Goal: Task Accomplishment & Management: Manage account settings

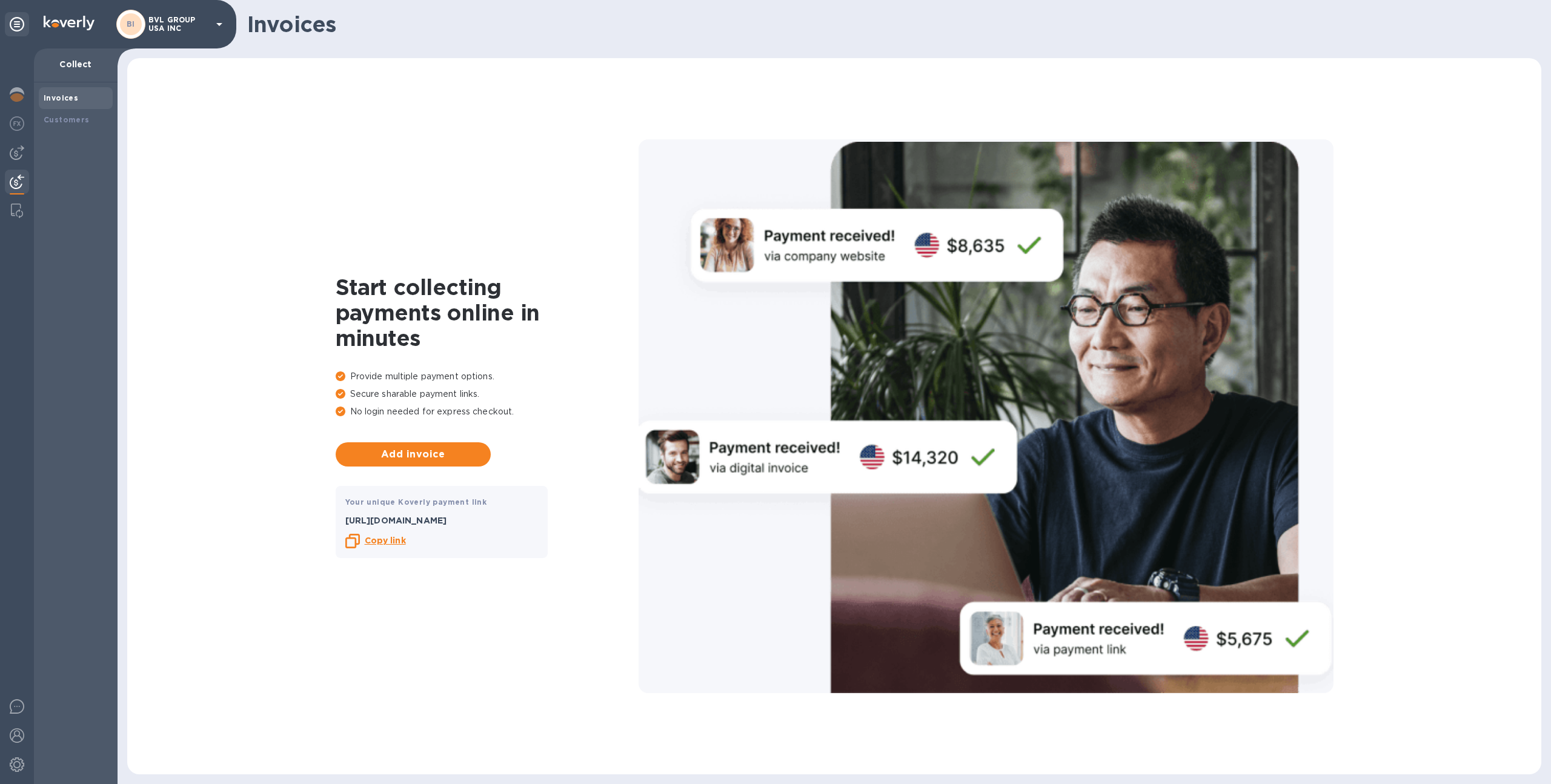
click at [158, 37] on div "BI BVL GROUP USA INC" at bounding box center [172, 24] width 110 height 29
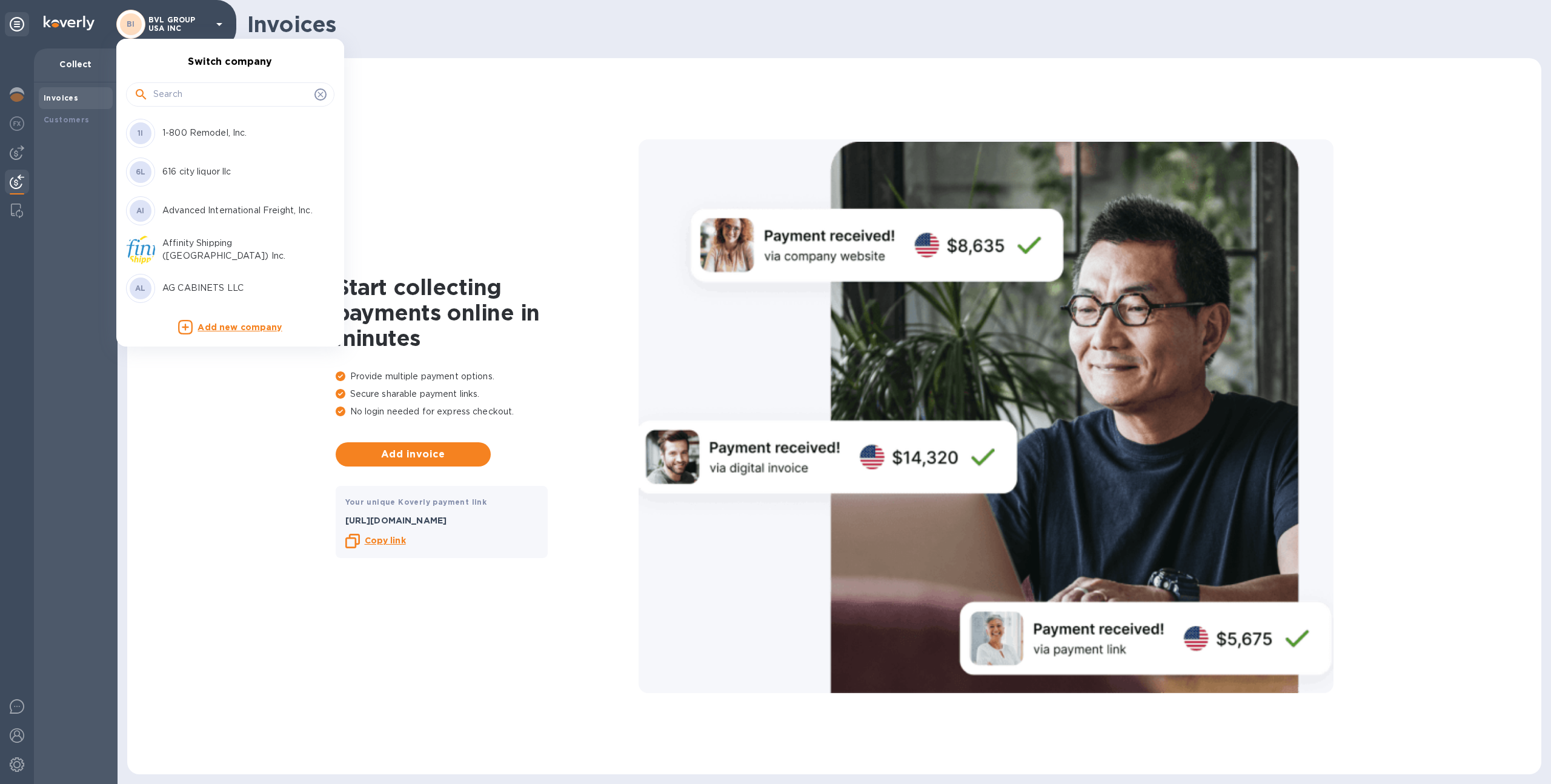
click at [181, 92] on input "text" at bounding box center [231, 94] width 156 height 18
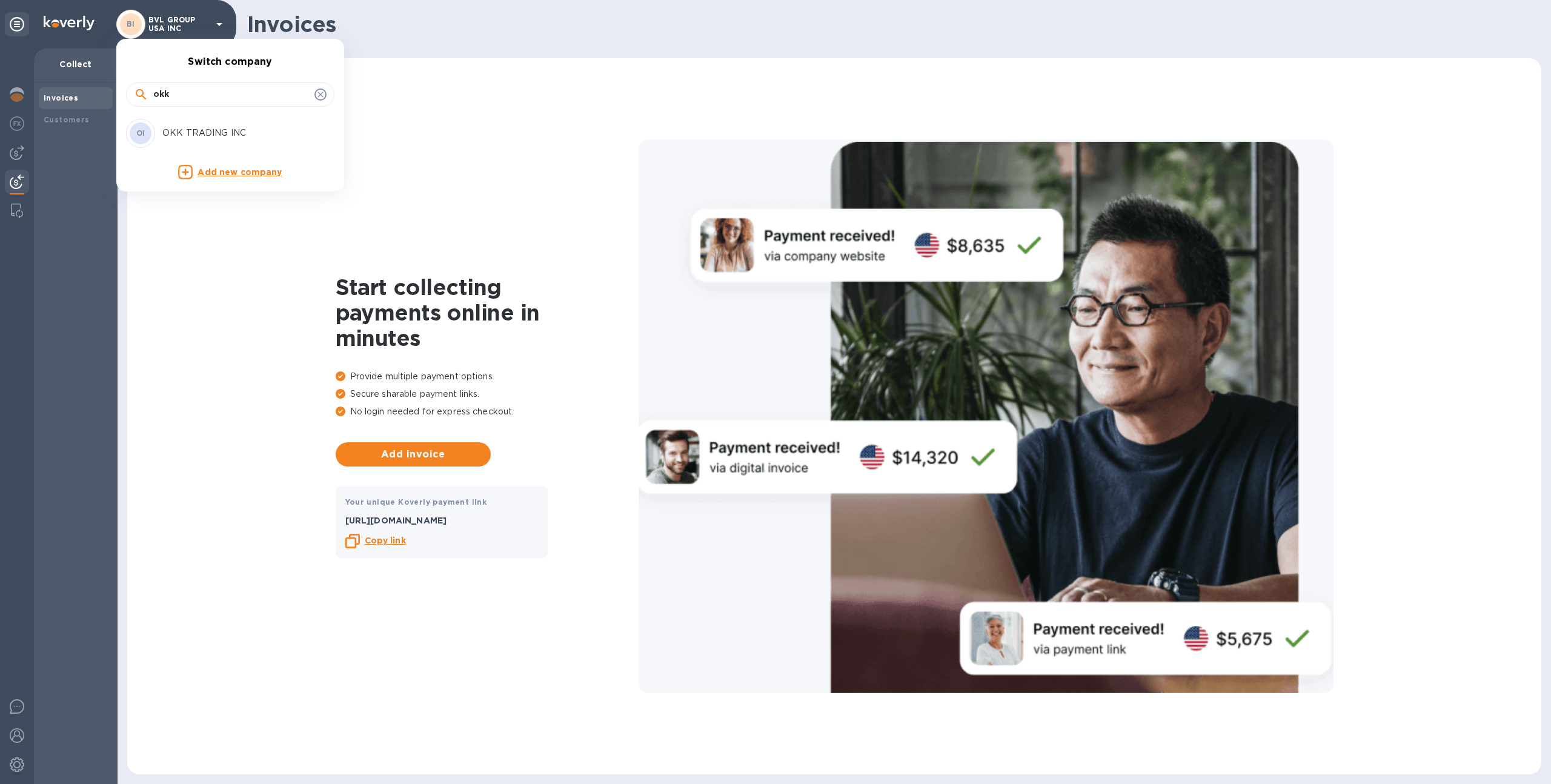
type input "okk"
click at [185, 140] on div "OI OKK TRADING INC" at bounding box center [220, 133] width 189 height 29
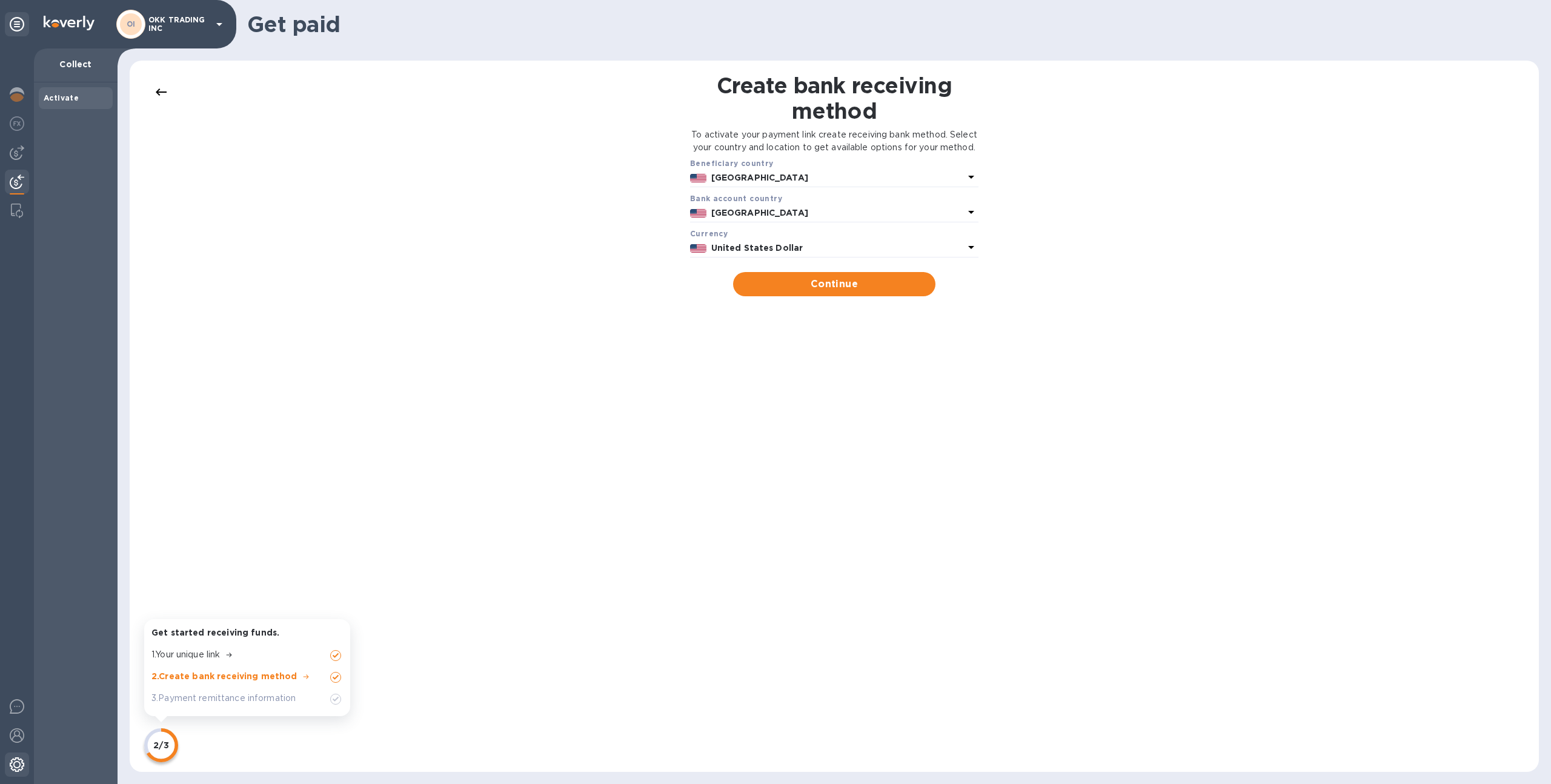
click at [14, 757] on img at bounding box center [17, 764] width 15 height 15
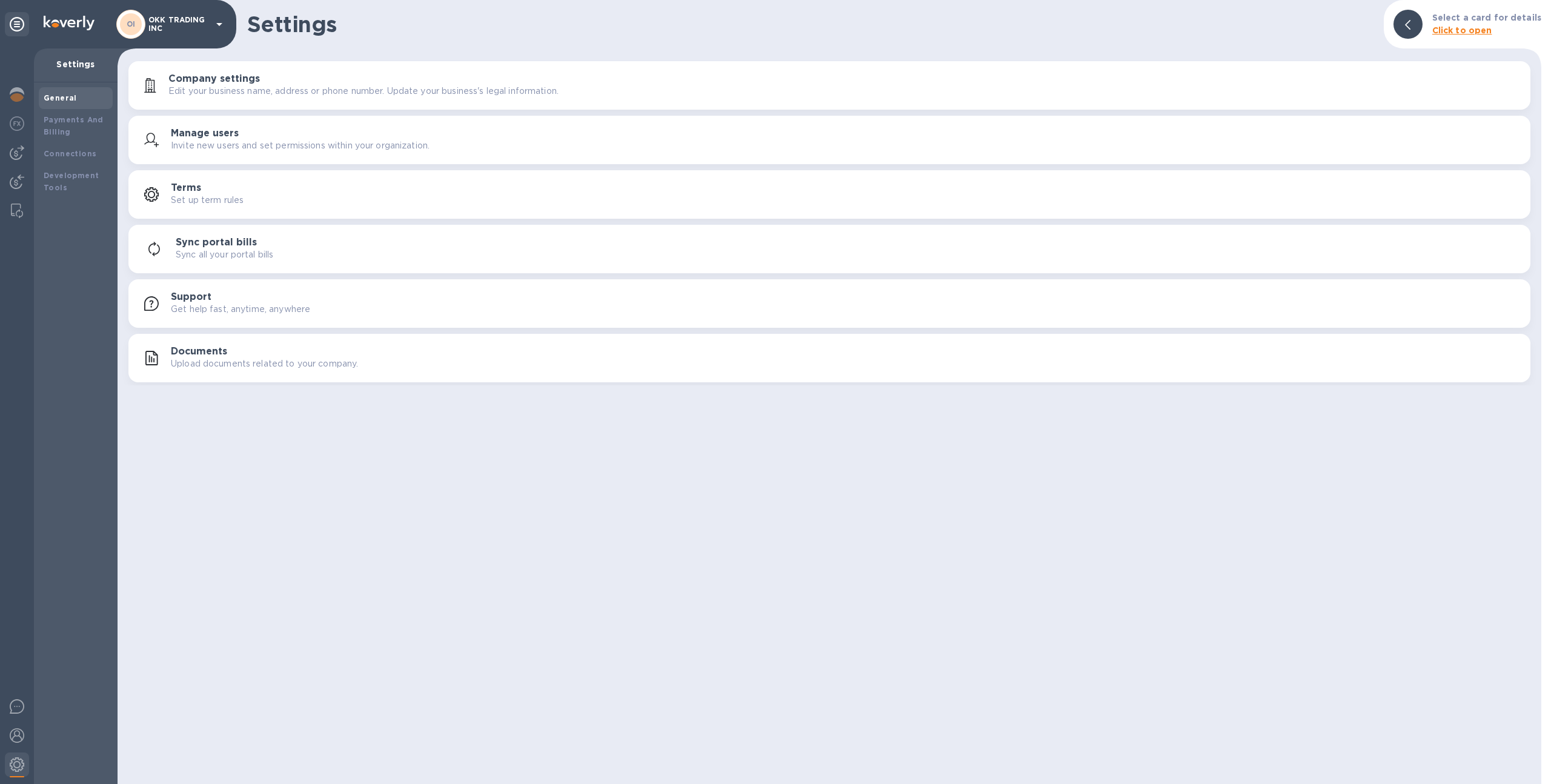
click at [161, 130] on div "Manage users Invite new users and set permissions within your organization." at bounding box center [829, 140] width 1388 height 29
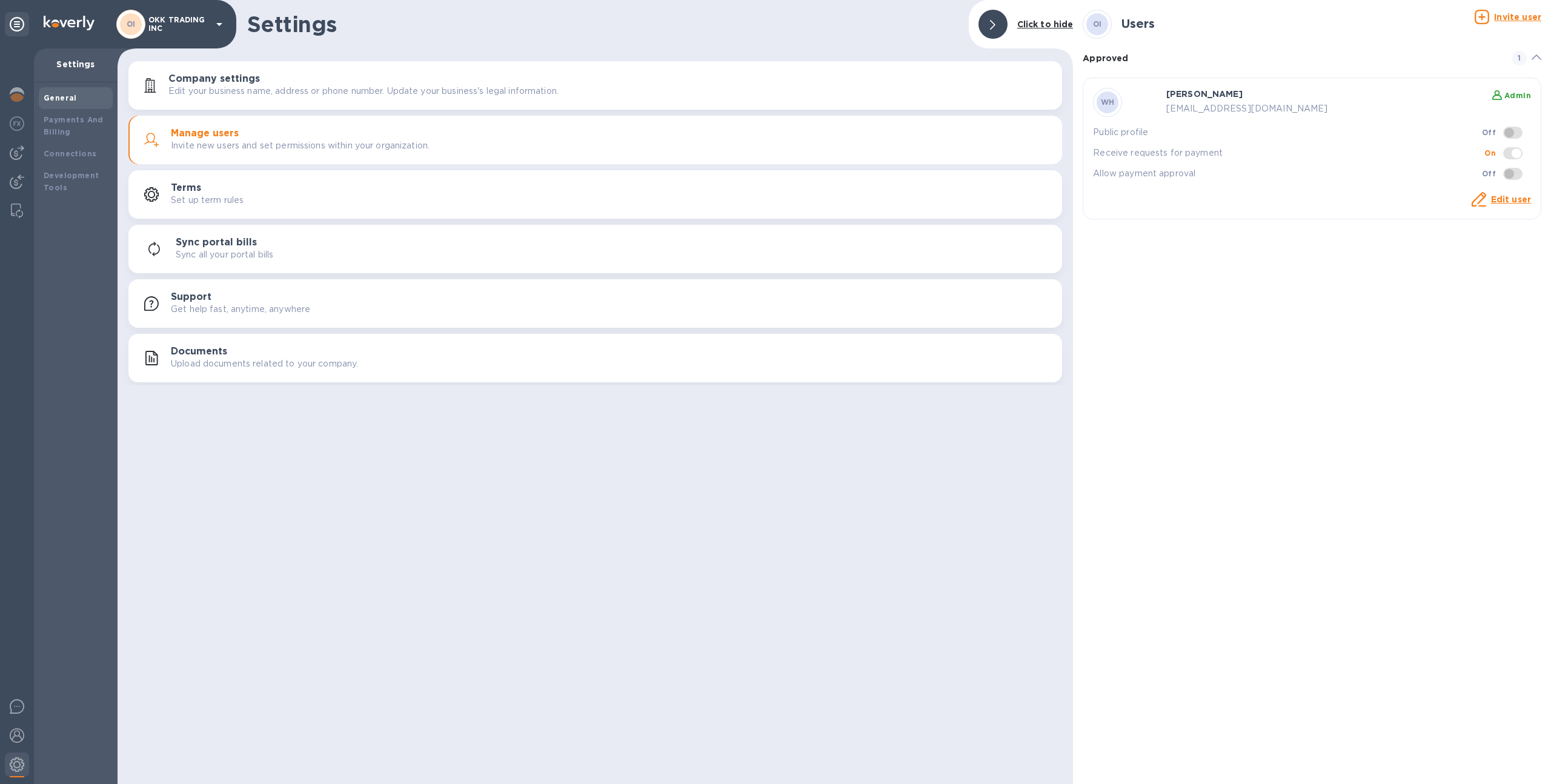
click at [1518, 198] on link "Edit user" at bounding box center [1511, 199] width 40 height 10
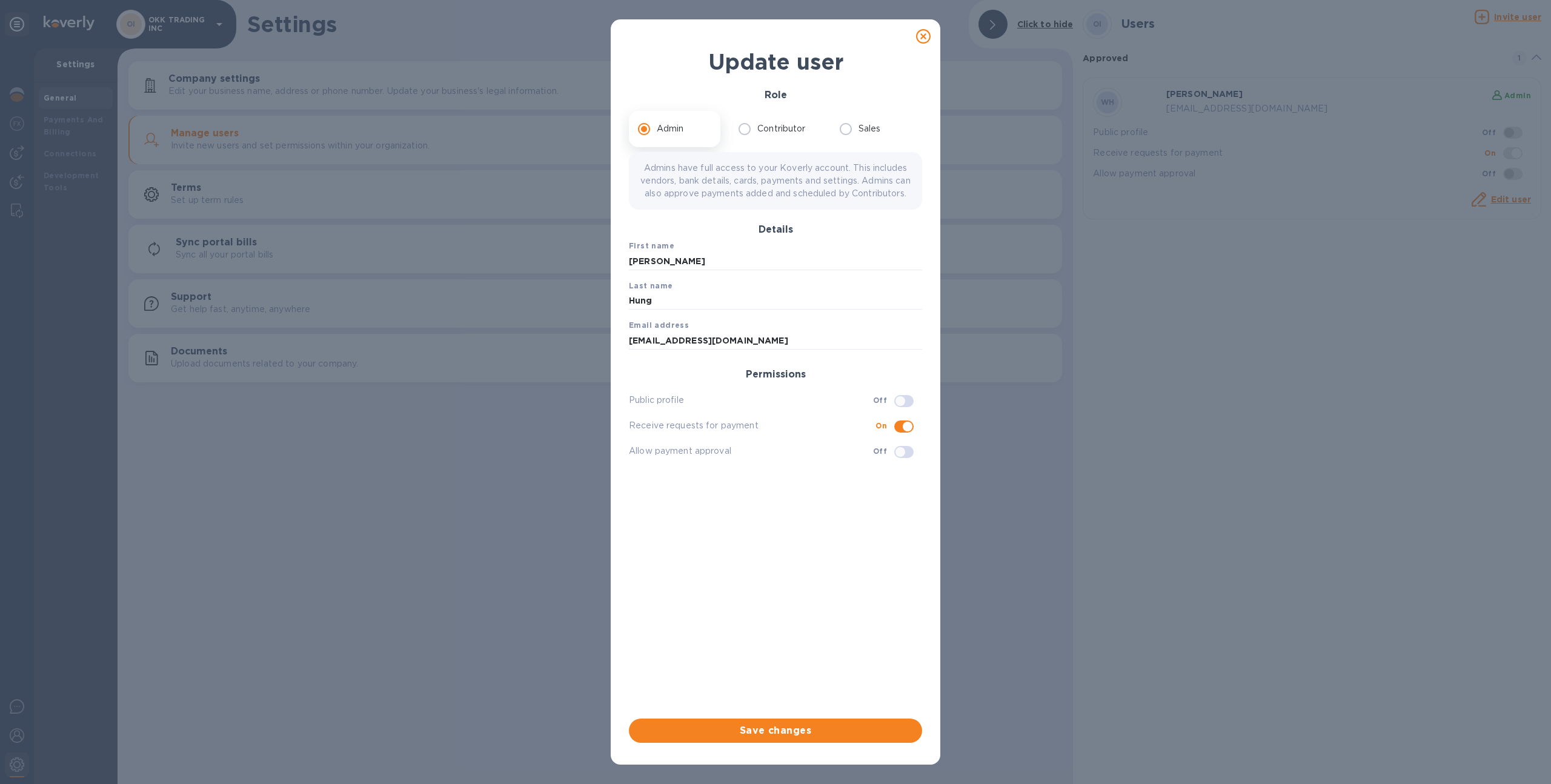
click at [923, 38] on icon at bounding box center [923, 36] width 15 height 15
checkbox input "false"
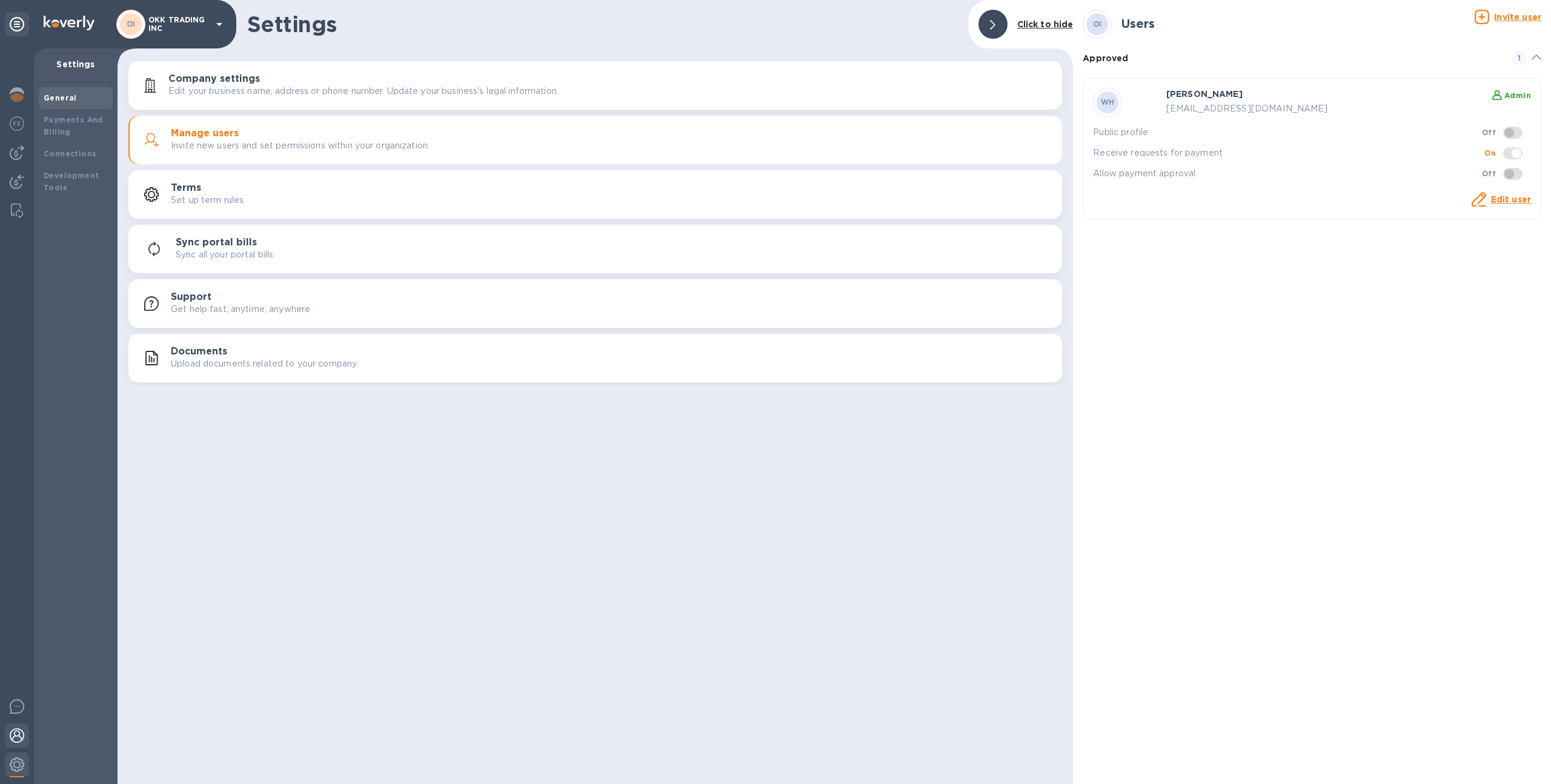
click at [7, 736] on div at bounding box center [17, 737] width 24 height 26
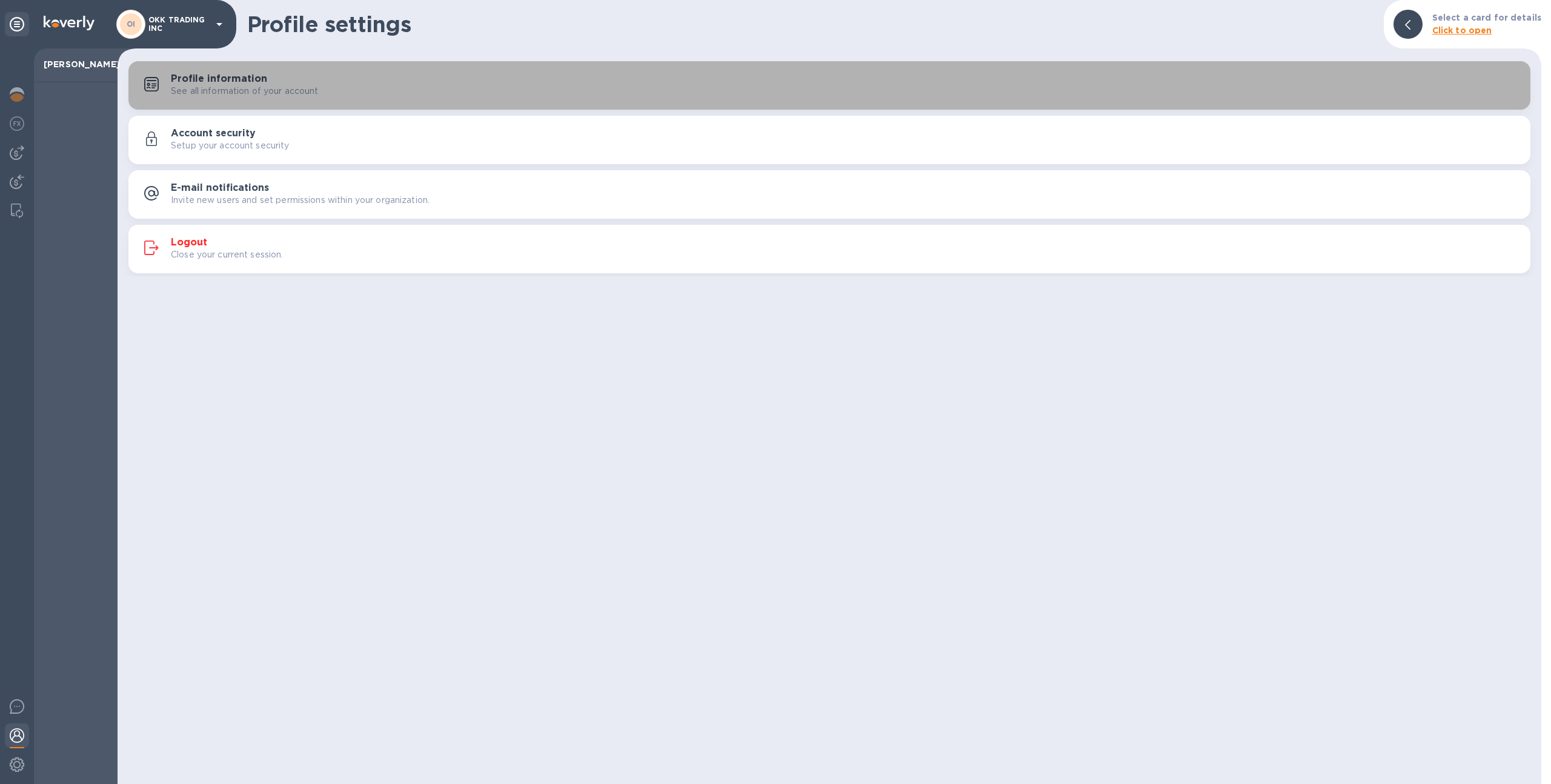
click at [231, 72] on div "Profile information See all information of your account" at bounding box center [829, 85] width 1388 height 29
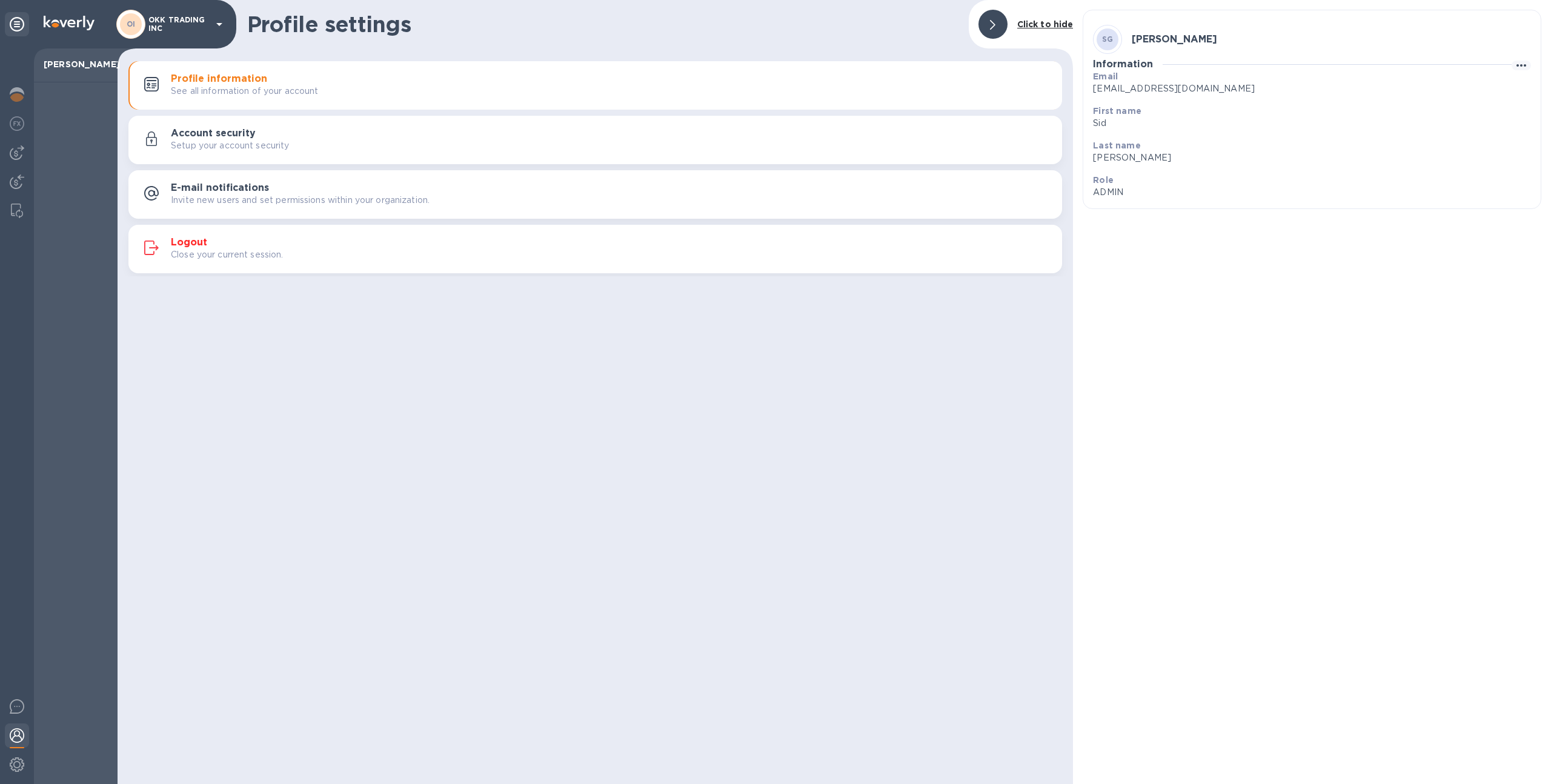
click at [269, 114] on div "Profile information See all information of your account Account security Setup …" at bounding box center [595, 167] width 956 height 218
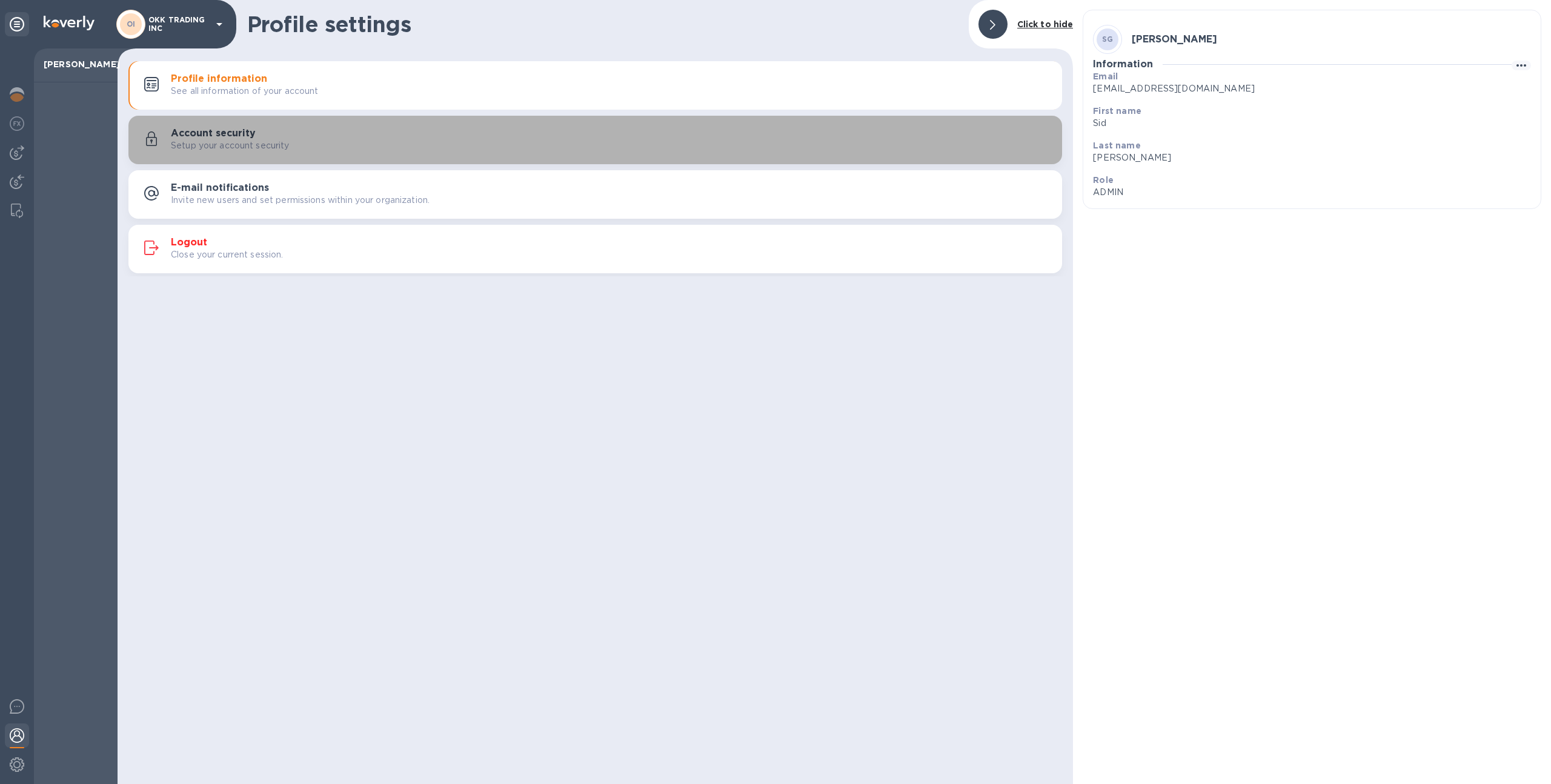
click at [278, 140] on p "Setup your account security" at bounding box center [230, 146] width 119 height 12
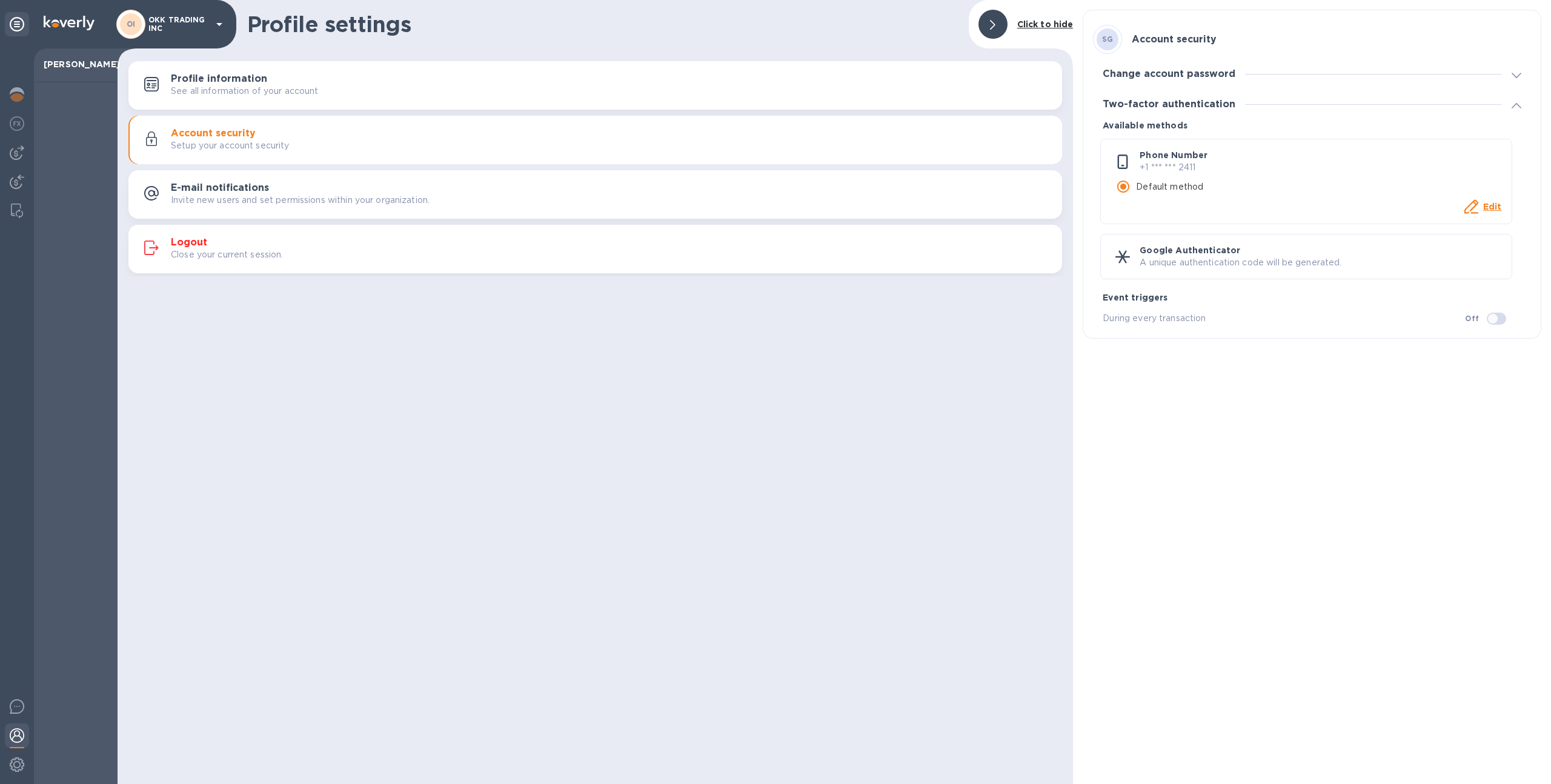
click at [1210, 73] on h3 "Change account password" at bounding box center [1169, 74] width 133 height 12
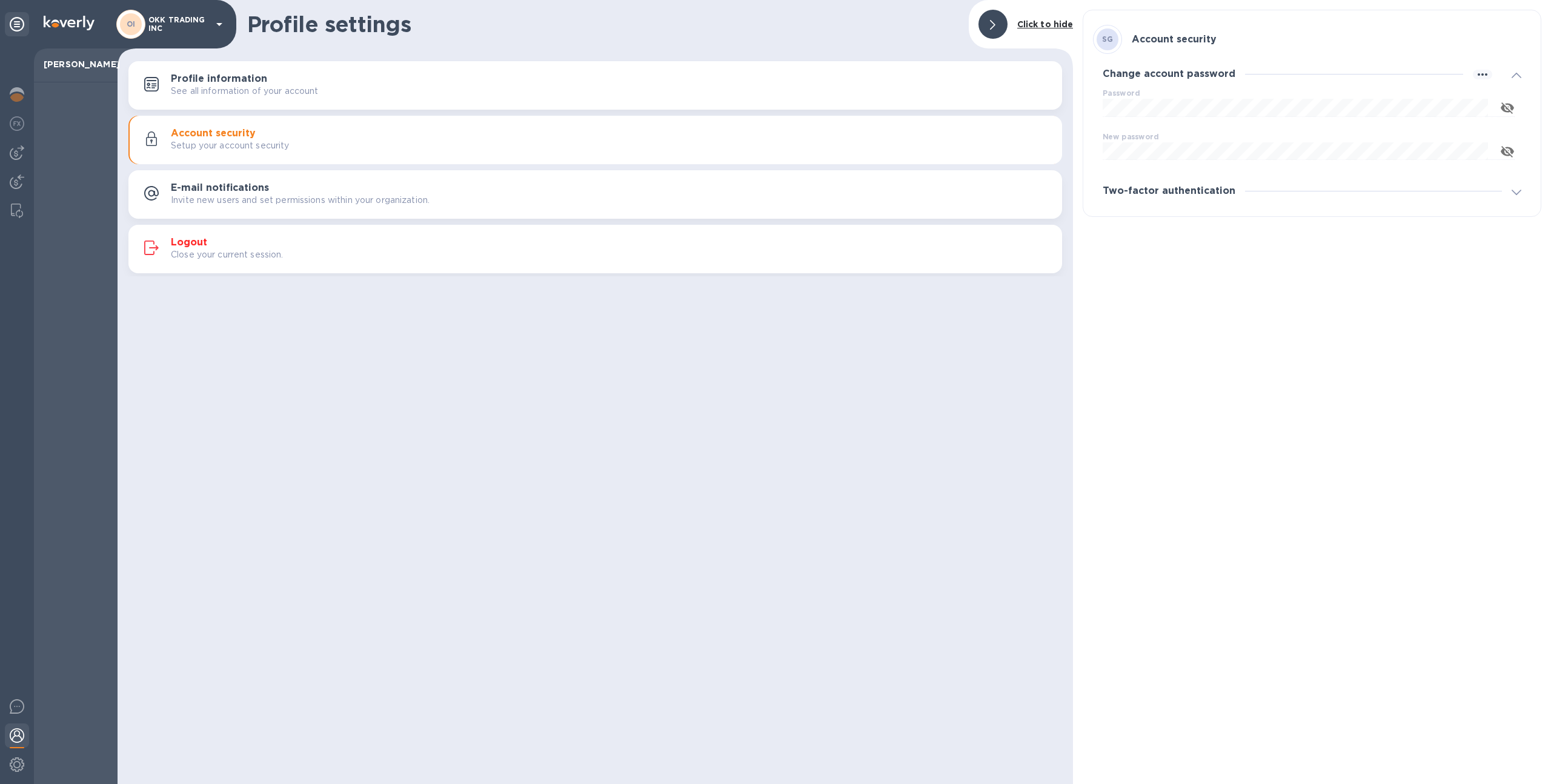
click at [1161, 185] on h3 "Two-factor authentication" at bounding box center [1169, 191] width 133 height 12
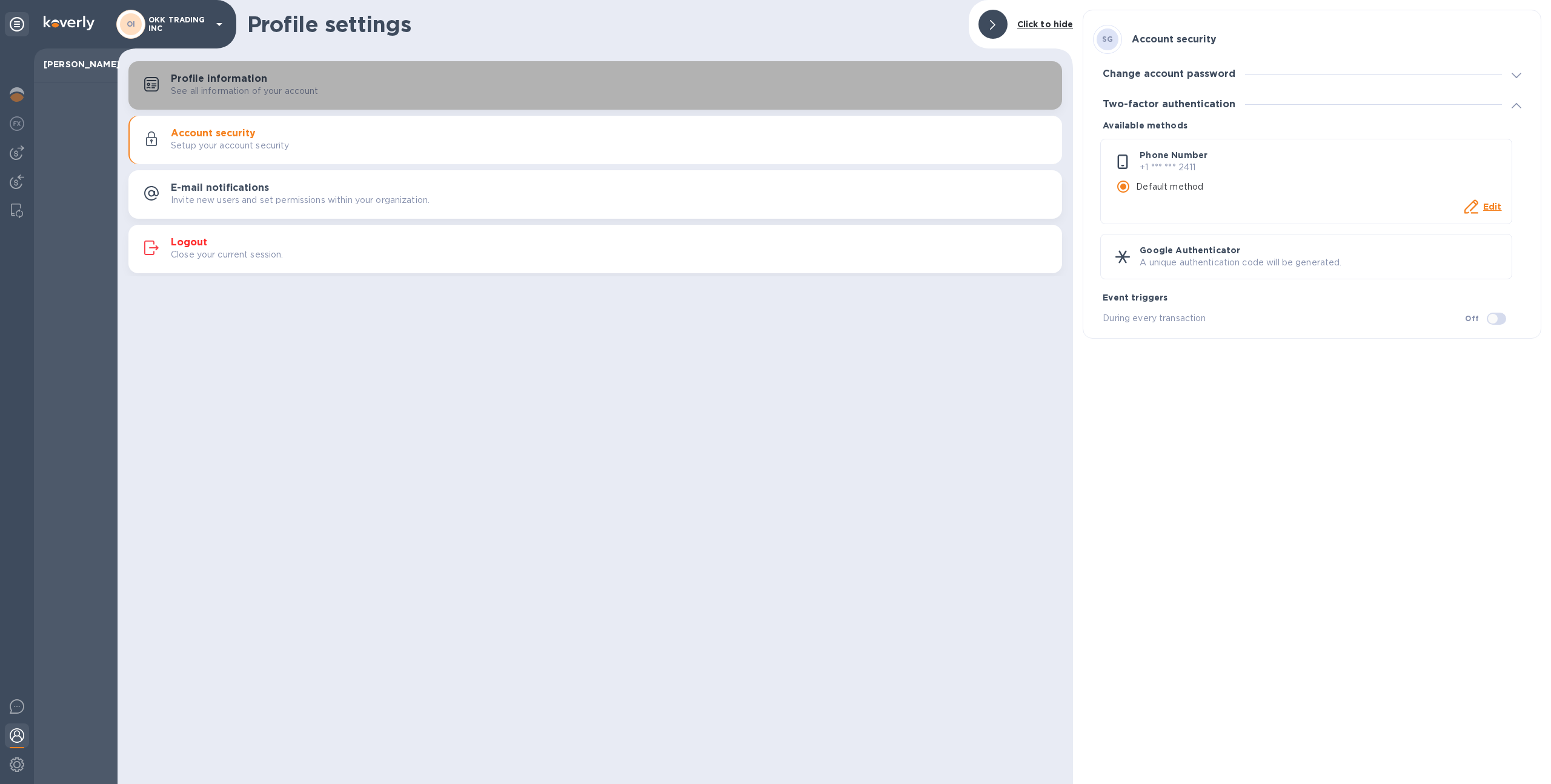
click at [472, 89] on div "See all information of your account" at bounding box center [611, 91] width 881 height 12
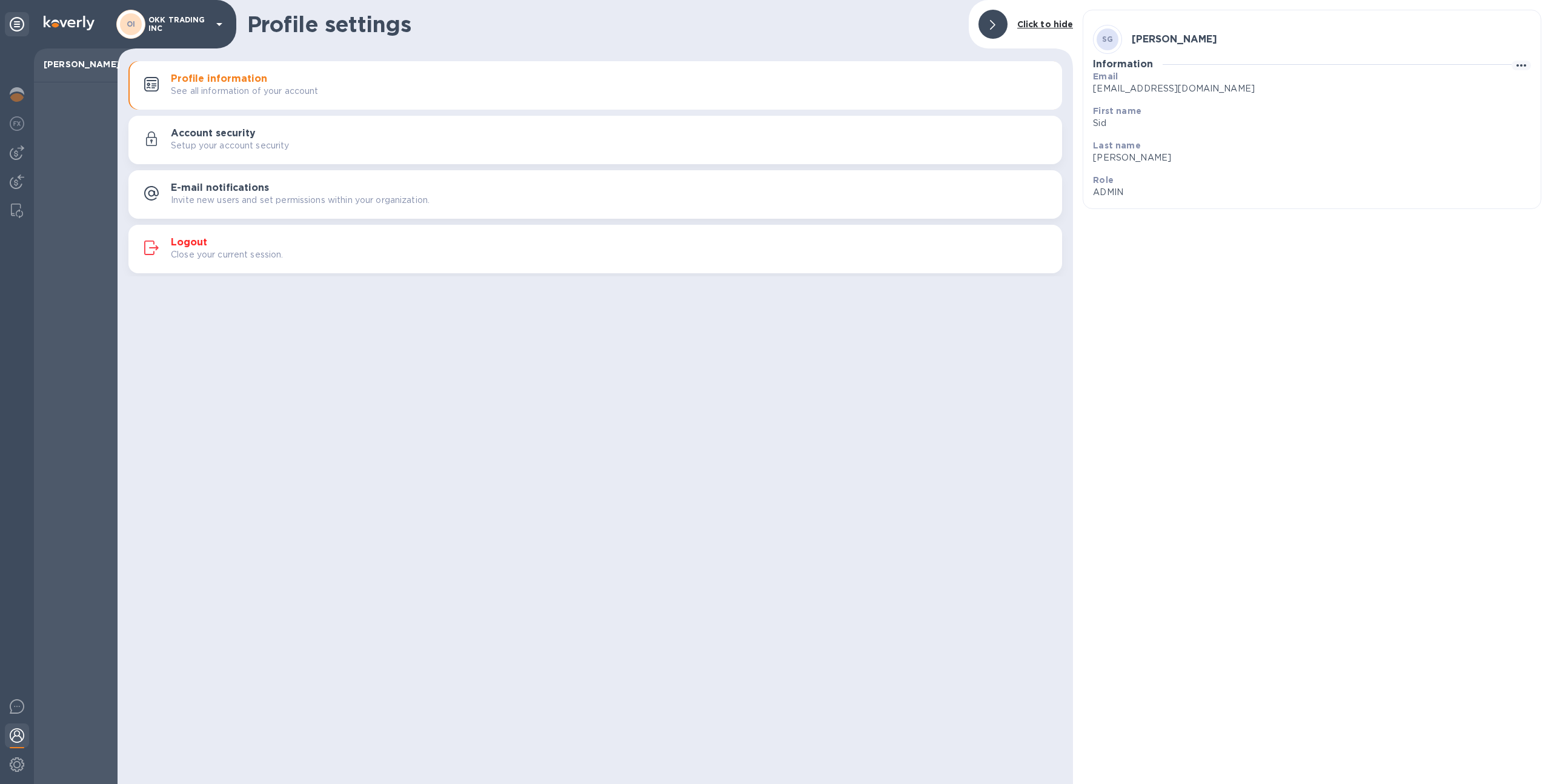
click at [467, 140] on div "Setup your account security" at bounding box center [611, 146] width 881 height 12
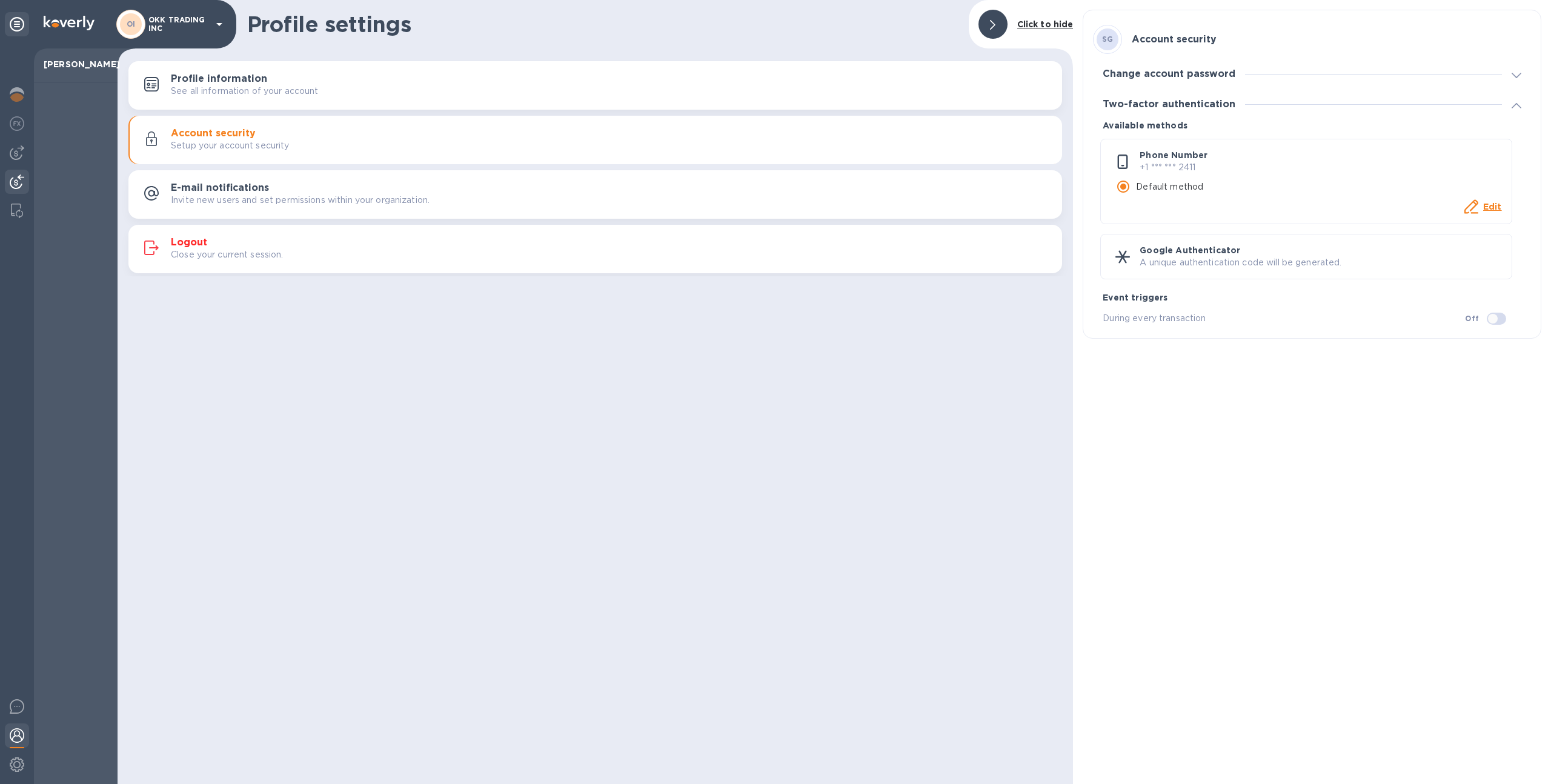
click at [24, 174] on div at bounding box center [17, 183] width 24 height 26
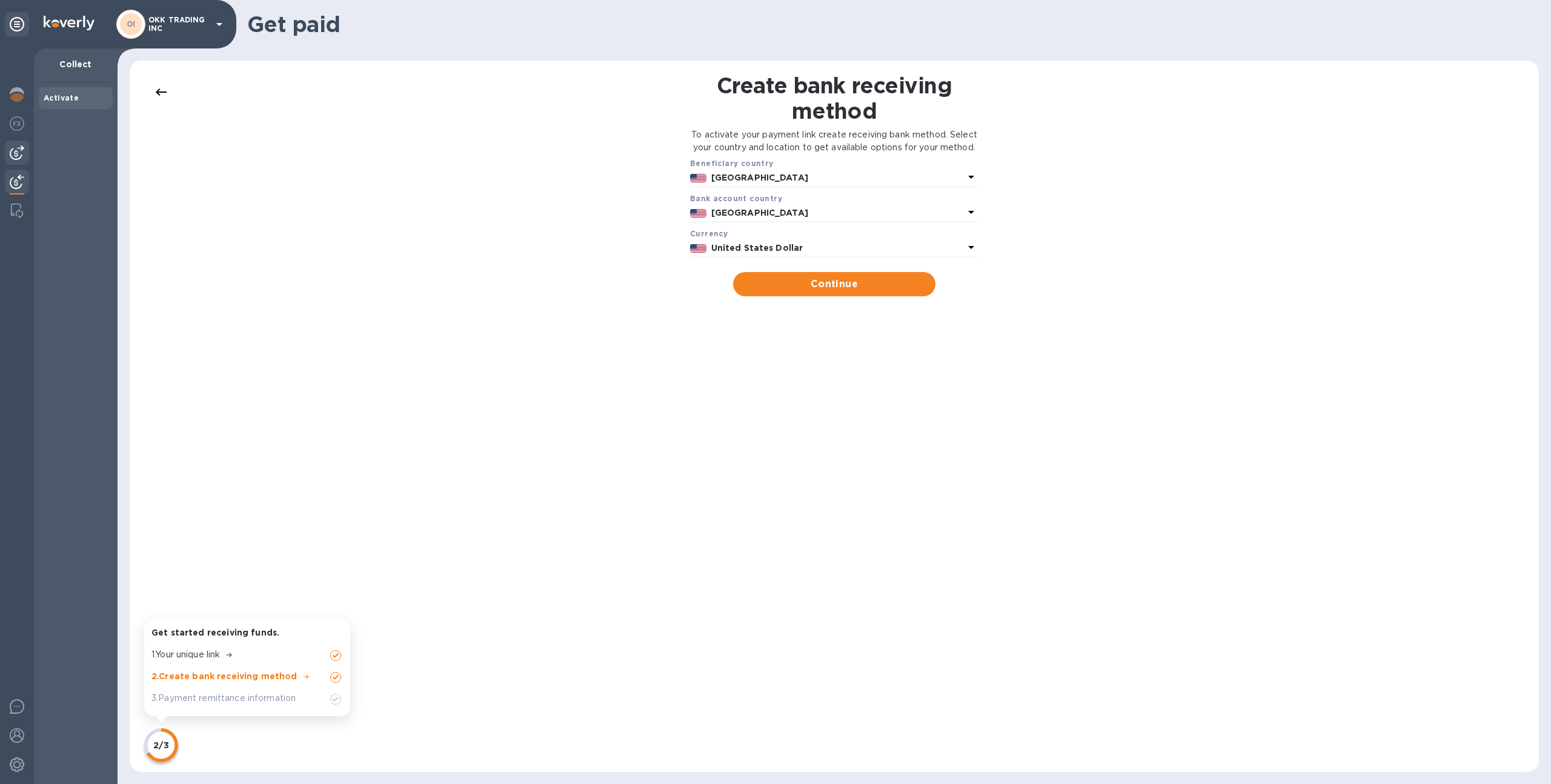
click at [13, 151] on img at bounding box center [17, 152] width 15 height 15
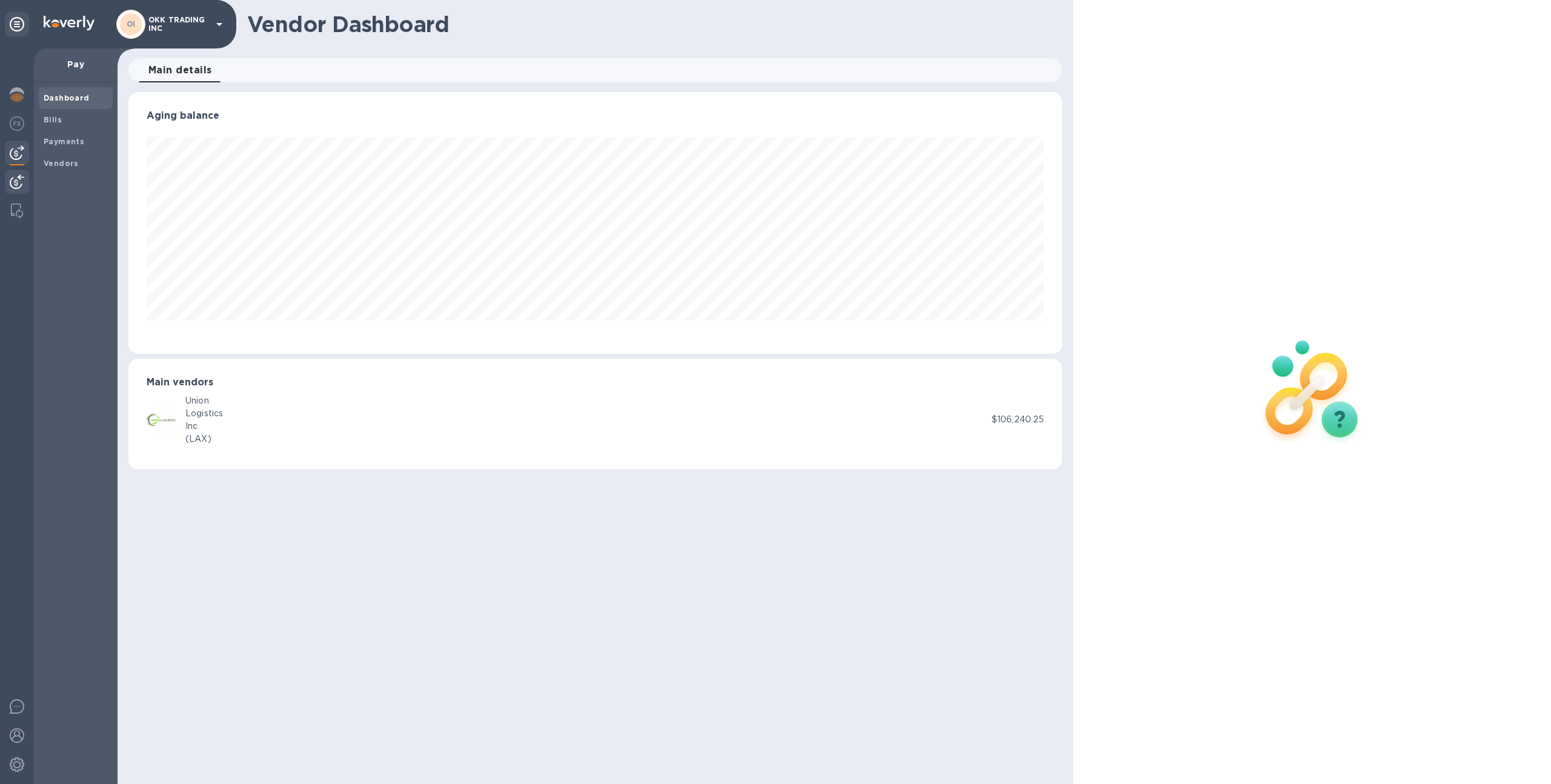
scroll to position [262, 934]
click at [13, 764] on img at bounding box center [17, 764] width 15 height 15
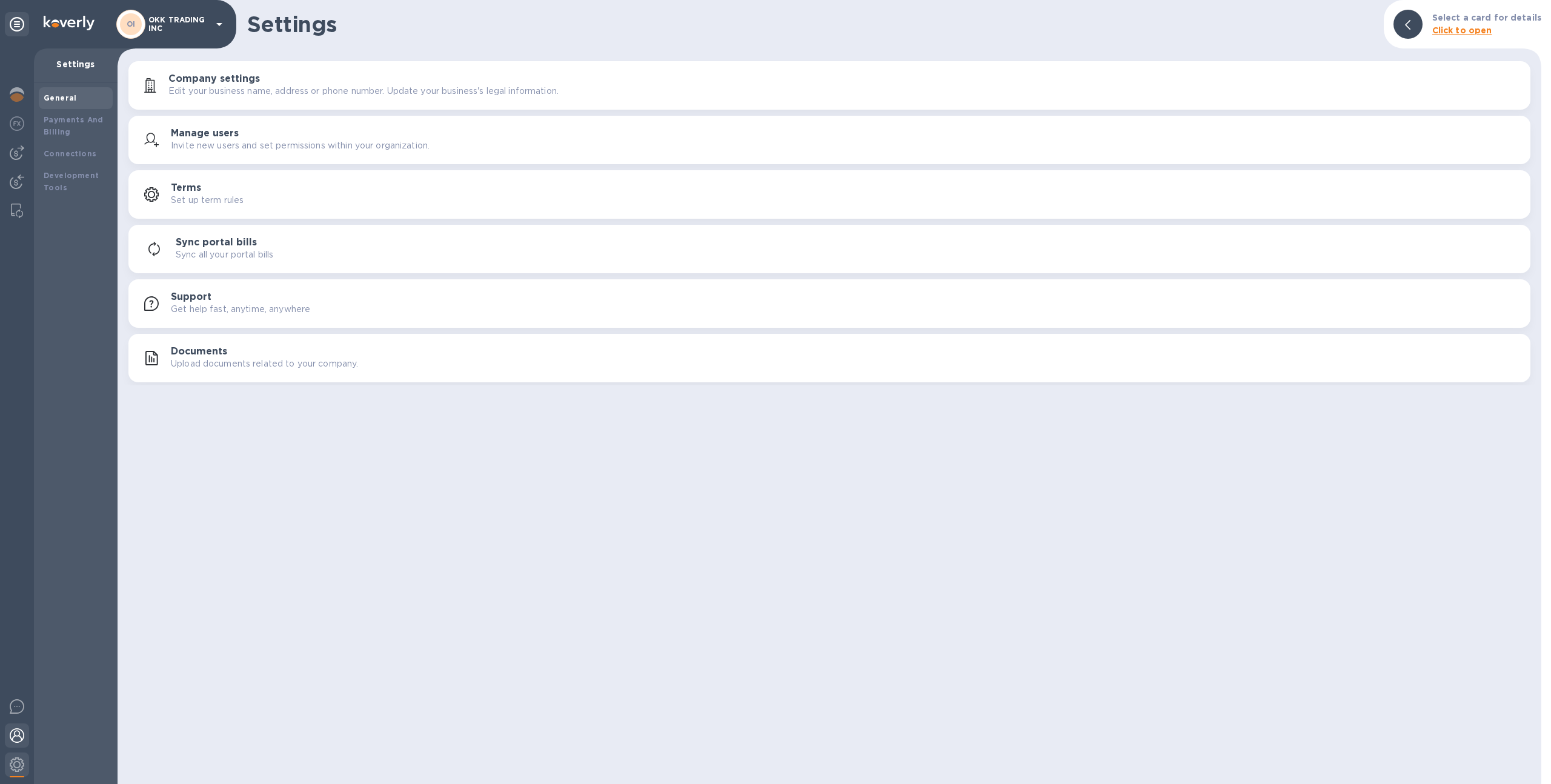
click at [12, 739] on img at bounding box center [17, 735] width 15 height 15
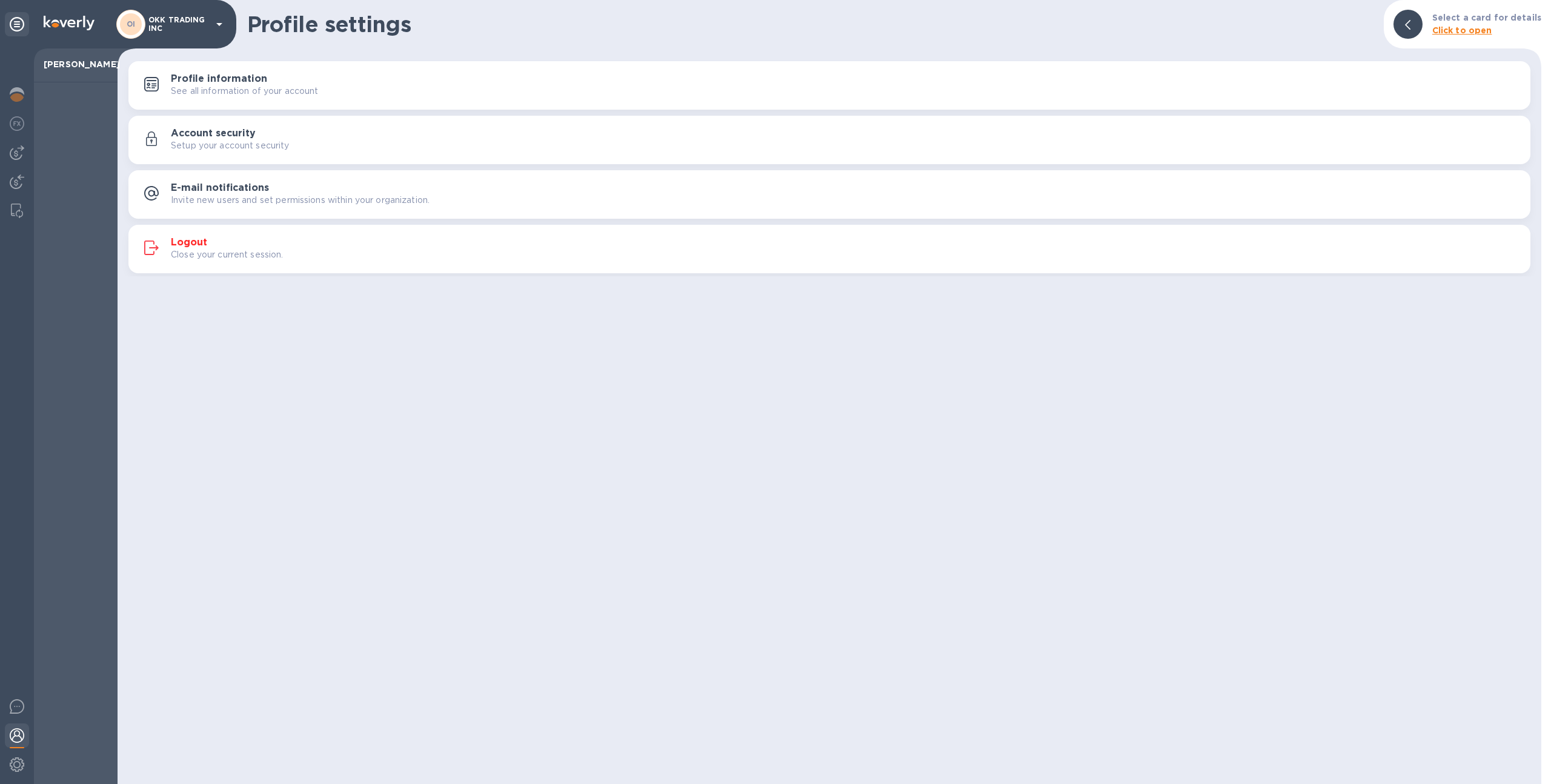
click at [232, 140] on p "Setup your account security" at bounding box center [230, 146] width 119 height 12
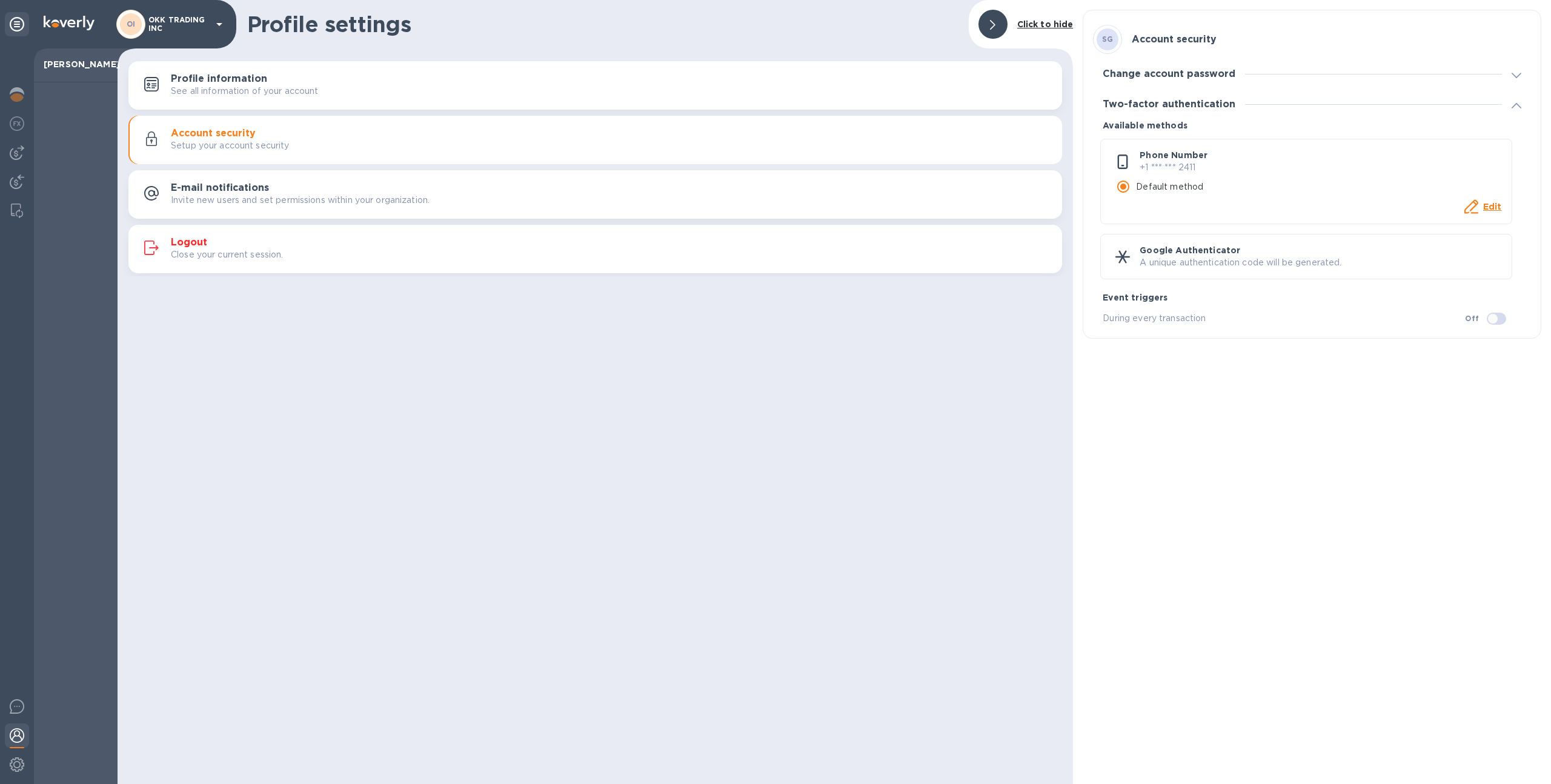
click at [263, 90] on p "See all information of your account" at bounding box center [244, 91] width 148 height 12
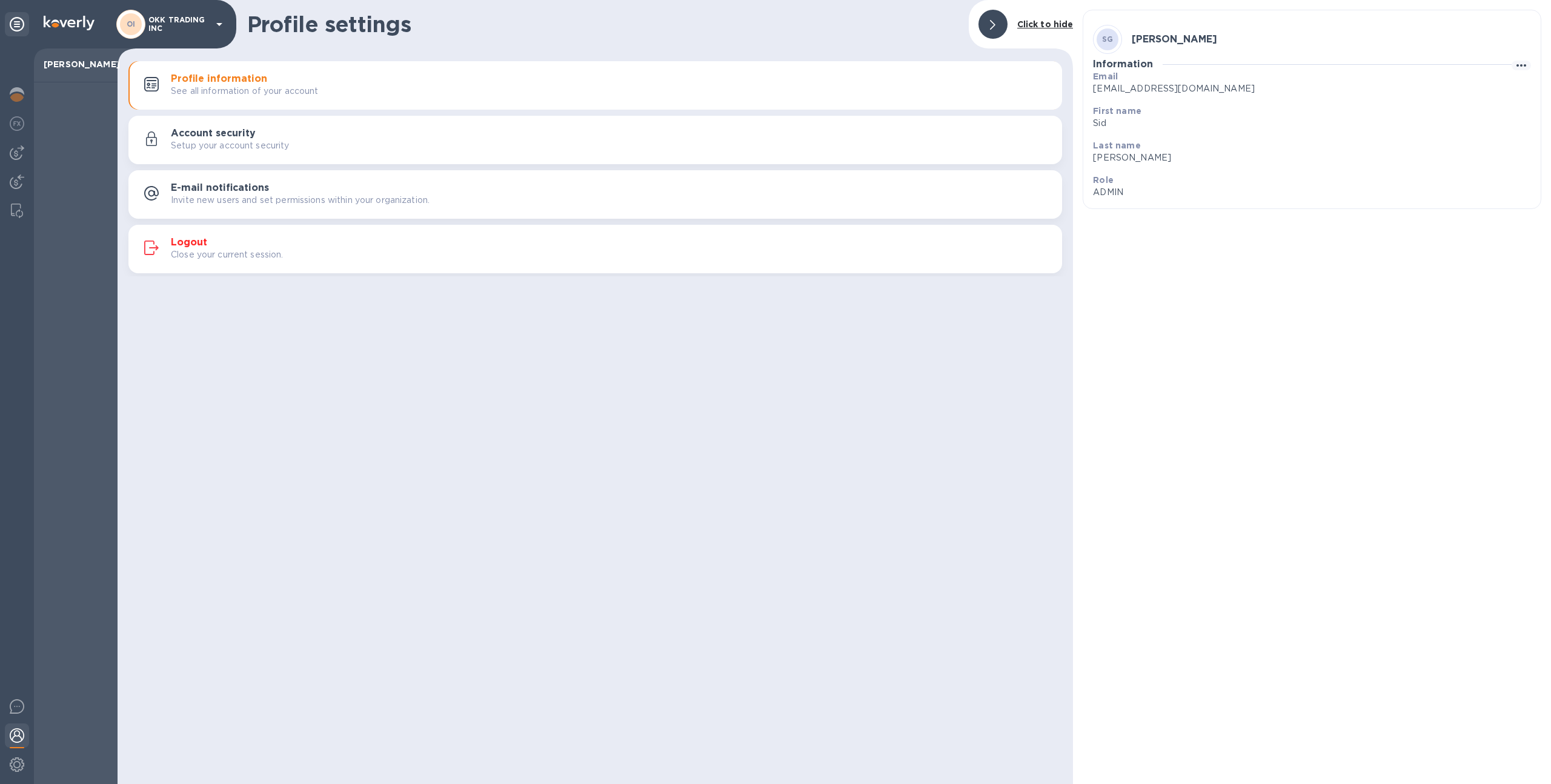
click at [306, 190] on div "E-mail notifications Invite new users and set permissions within your organizat…" at bounding box center [611, 194] width 881 height 24
click at [19, 159] on img at bounding box center [17, 152] width 15 height 15
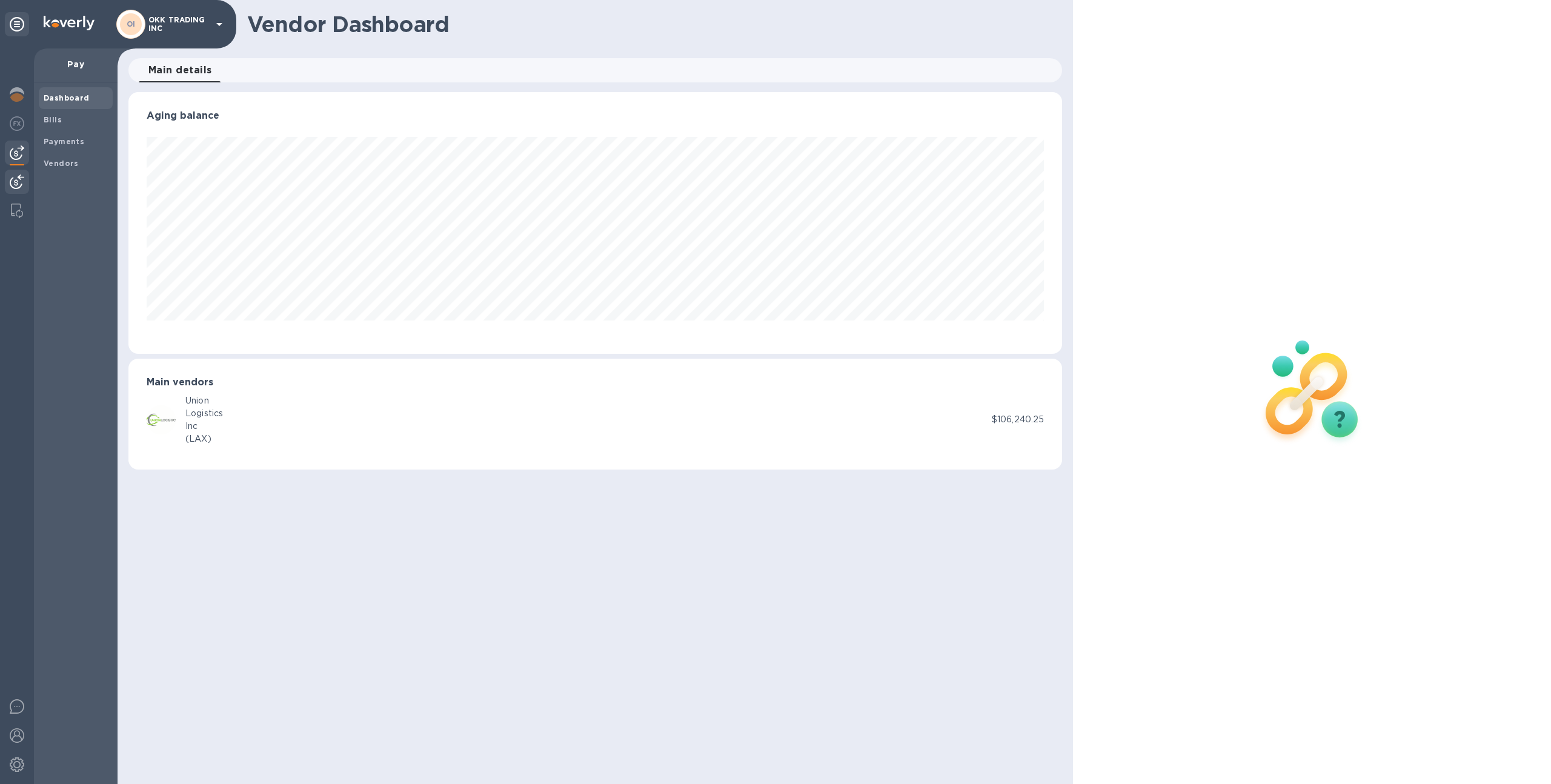
scroll to position [262, 934]
click at [17, 184] on img at bounding box center [17, 181] width 15 height 15
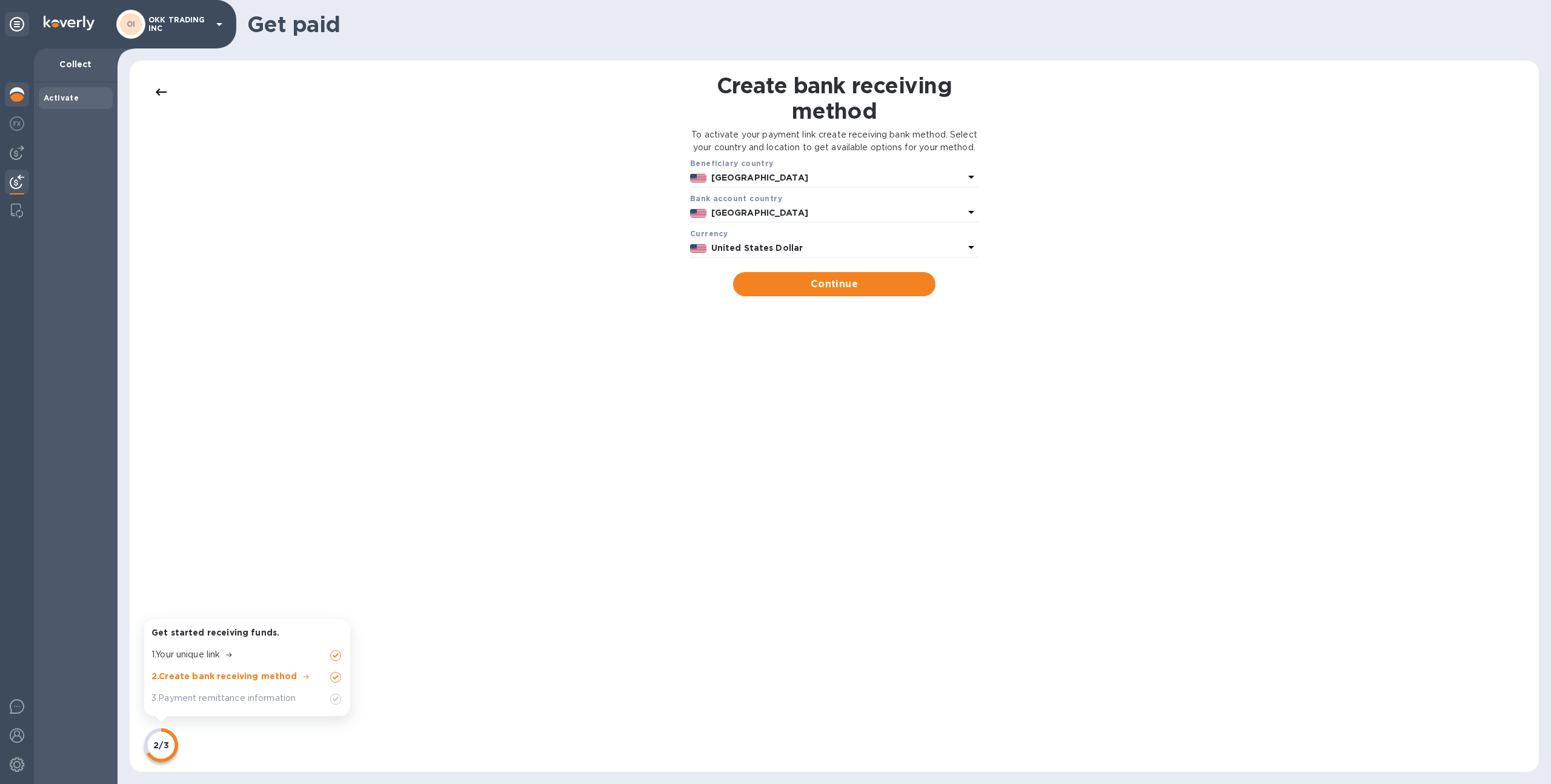
click at [17, 92] on img at bounding box center [17, 94] width 15 height 15
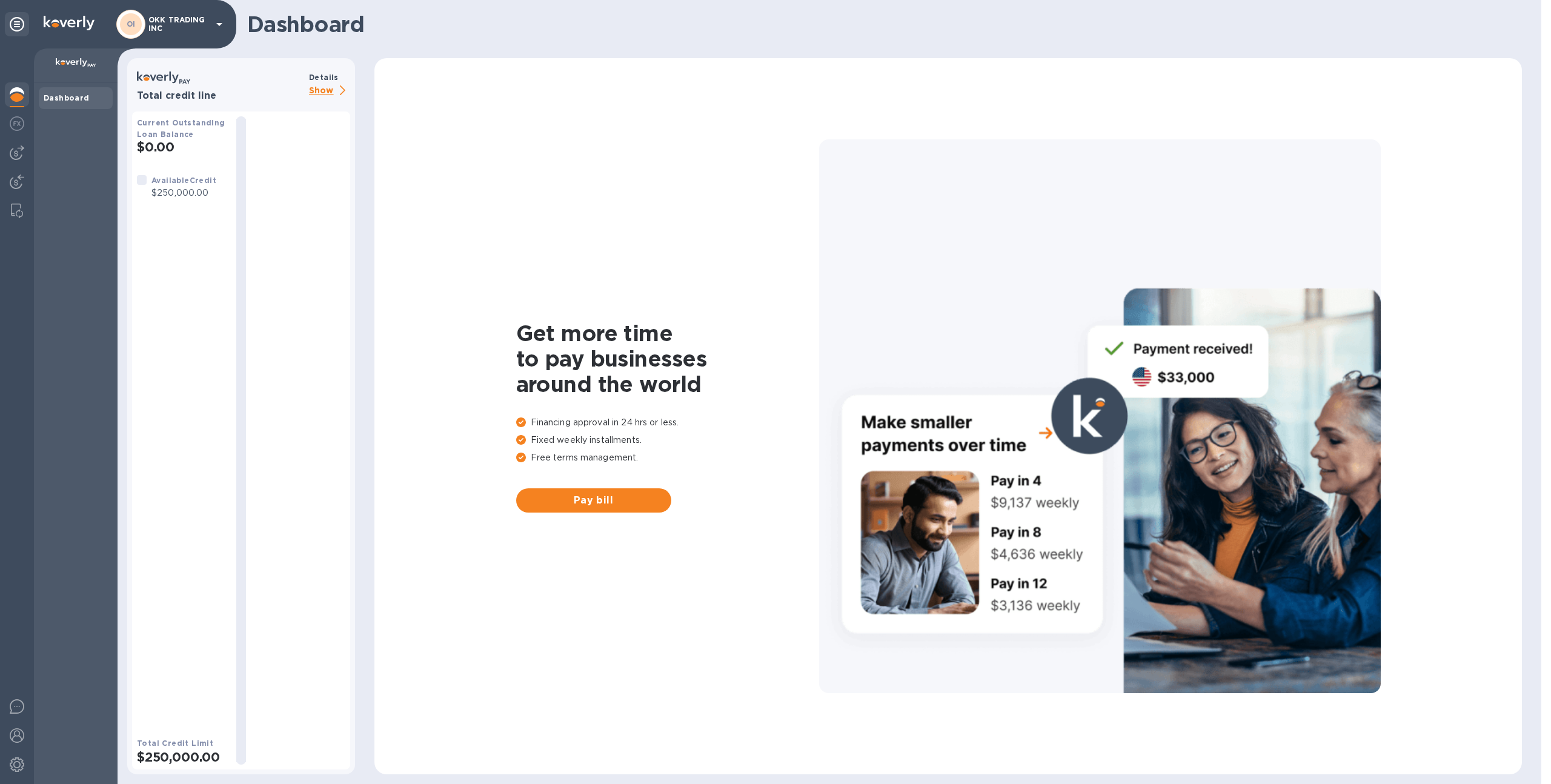
click at [325, 90] on p "Show" at bounding box center [329, 91] width 41 height 15
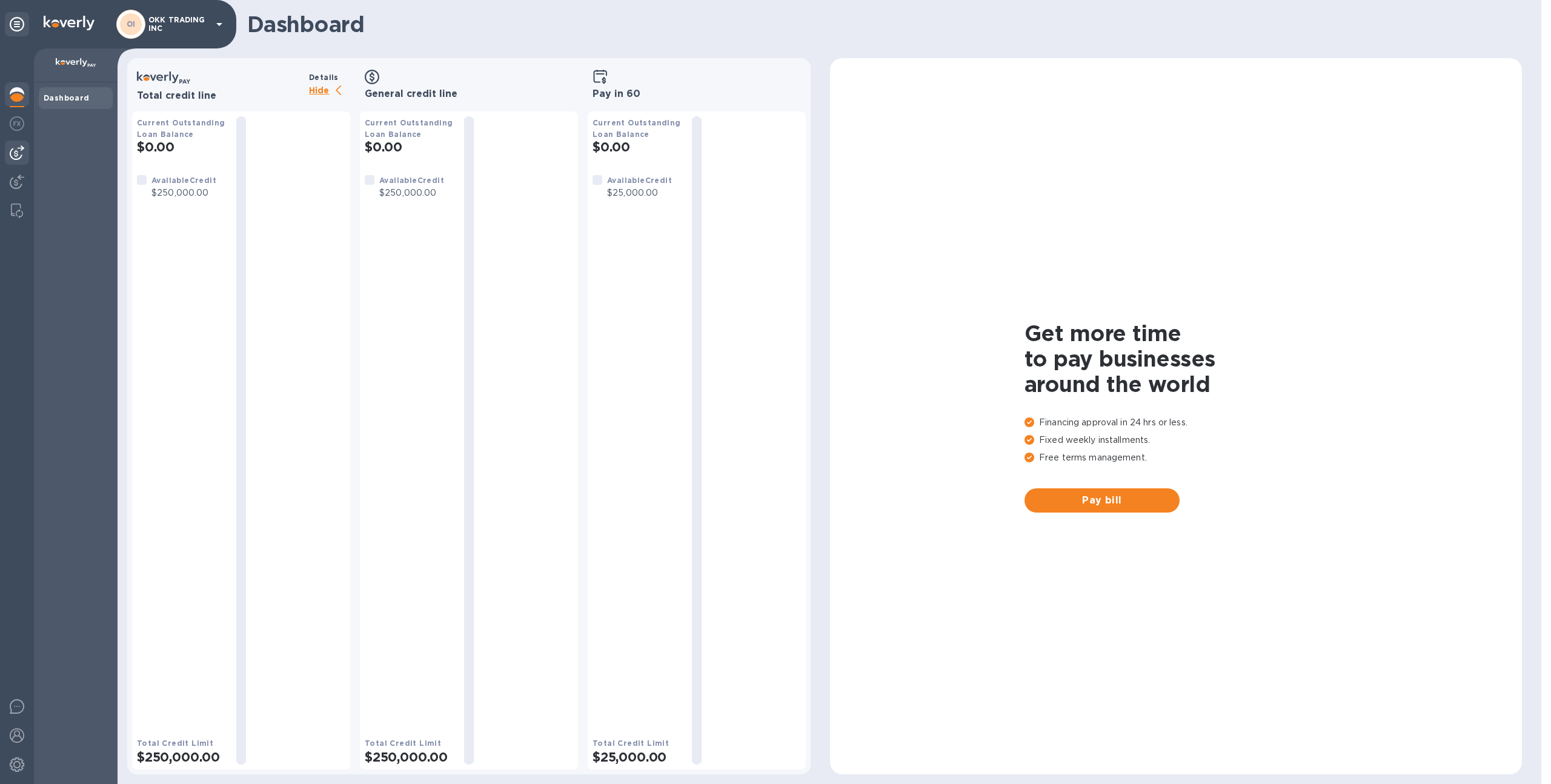
click at [10, 151] on img at bounding box center [17, 152] width 15 height 15
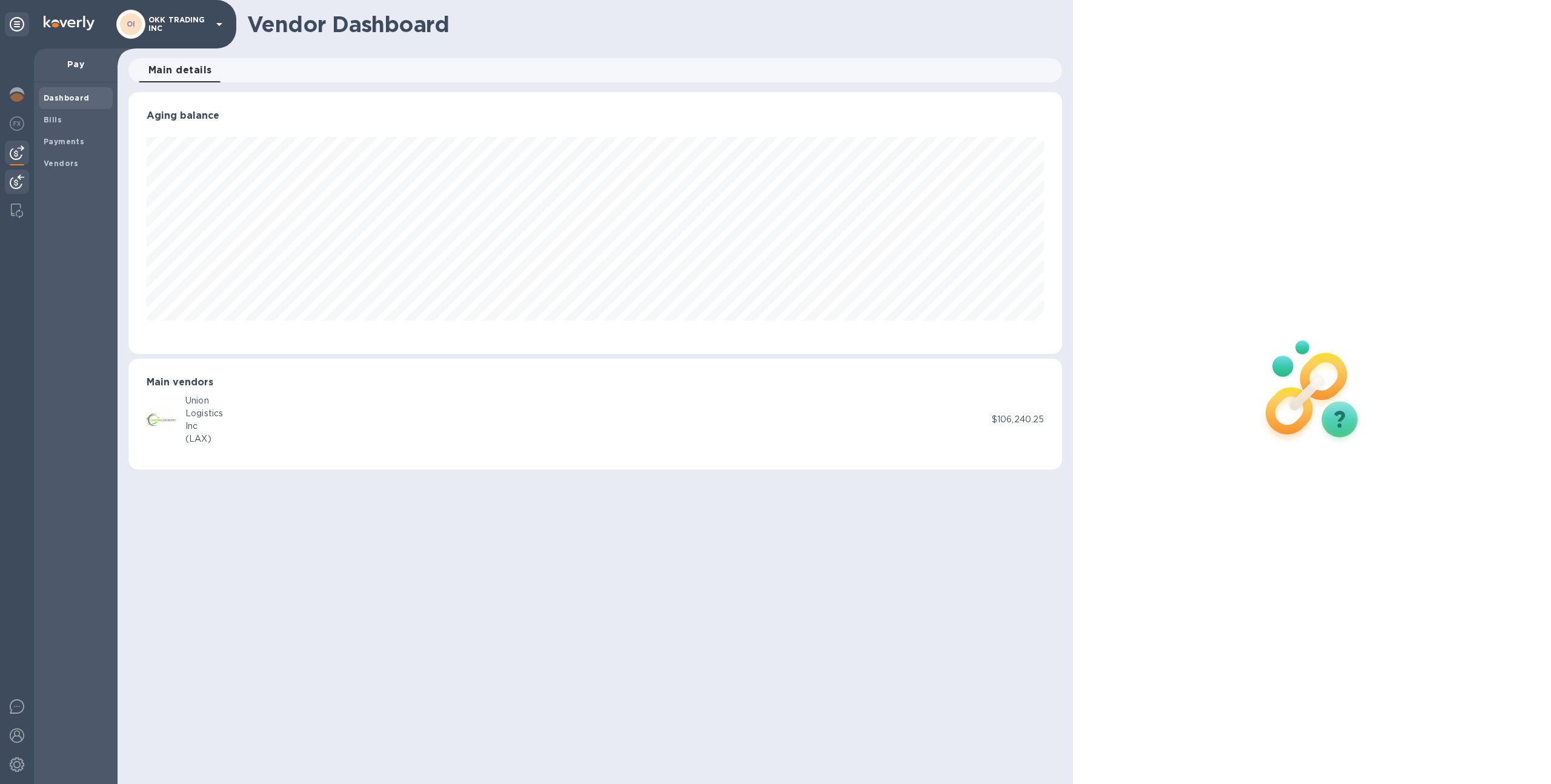
scroll to position [262, 934]
click at [74, 121] on span "Bills" at bounding box center [76, 119] width 64 height 12
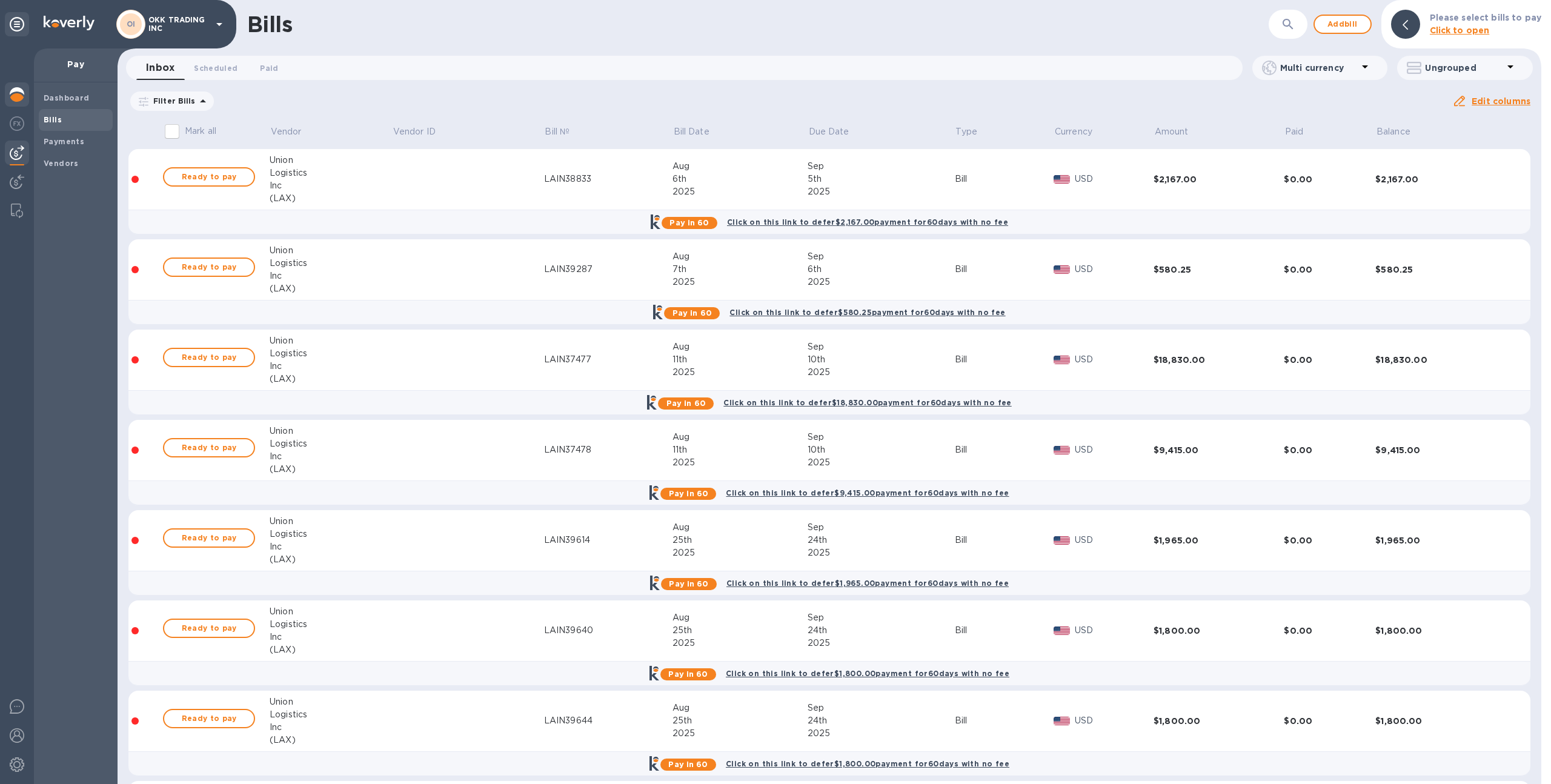
click at [6, 92] on div at bounding box center [17, 96] width 24 height 26
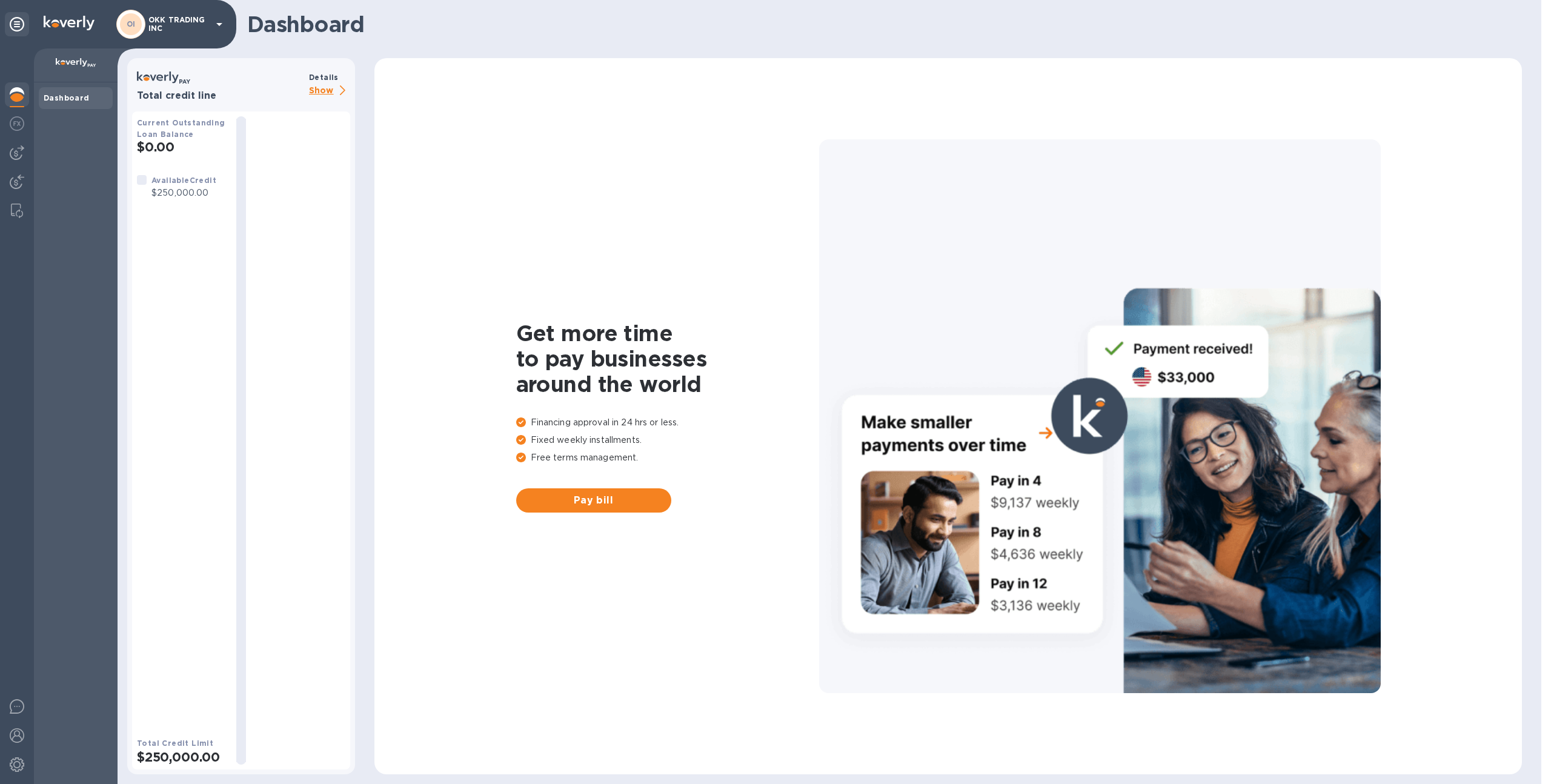
click at [323, 92] on p "Show" at bounding box center [329, 91] width 41 height 15
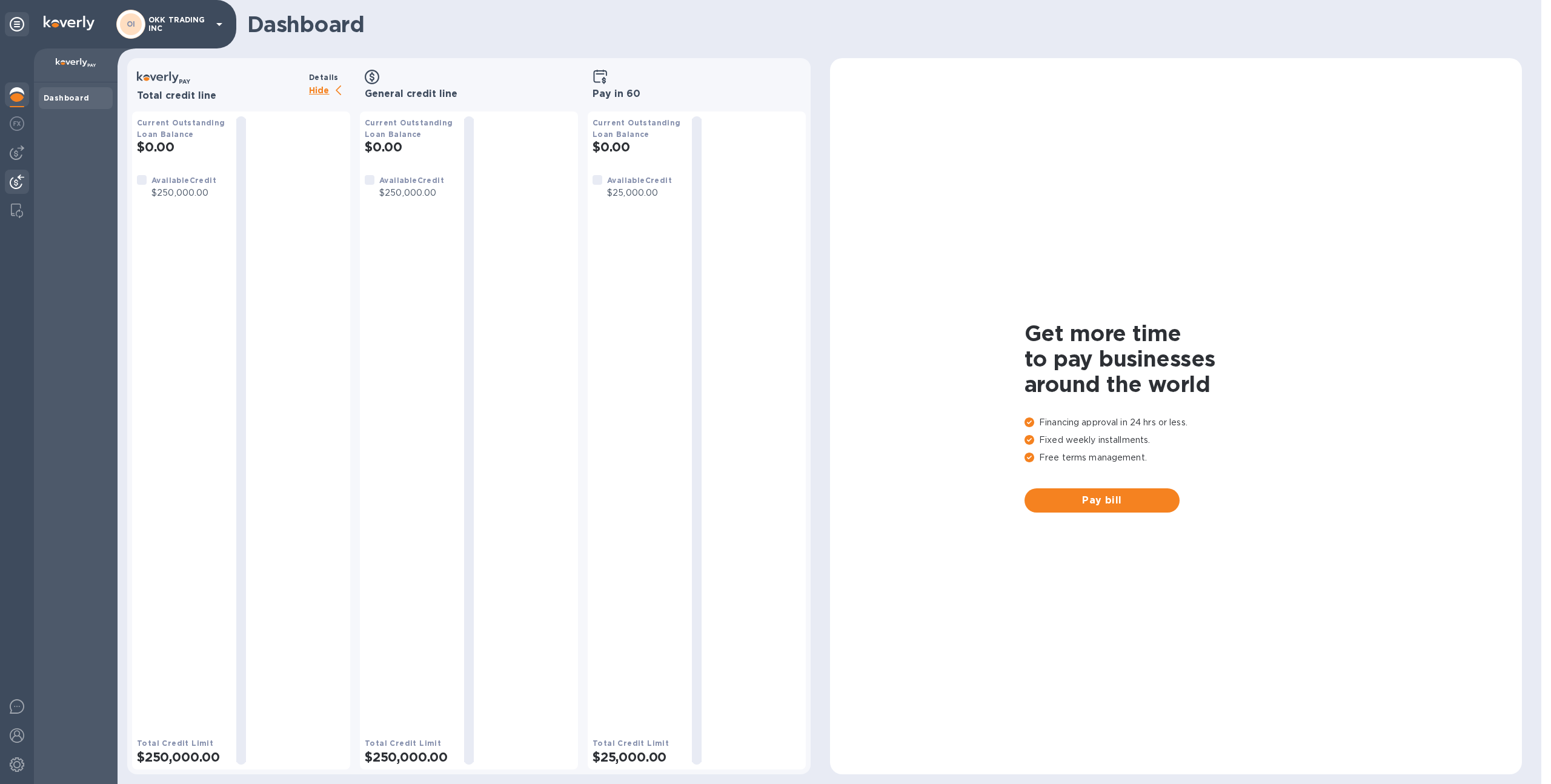
click at [26, 176] on div at bounding box center [17, 183] width 24 height 26
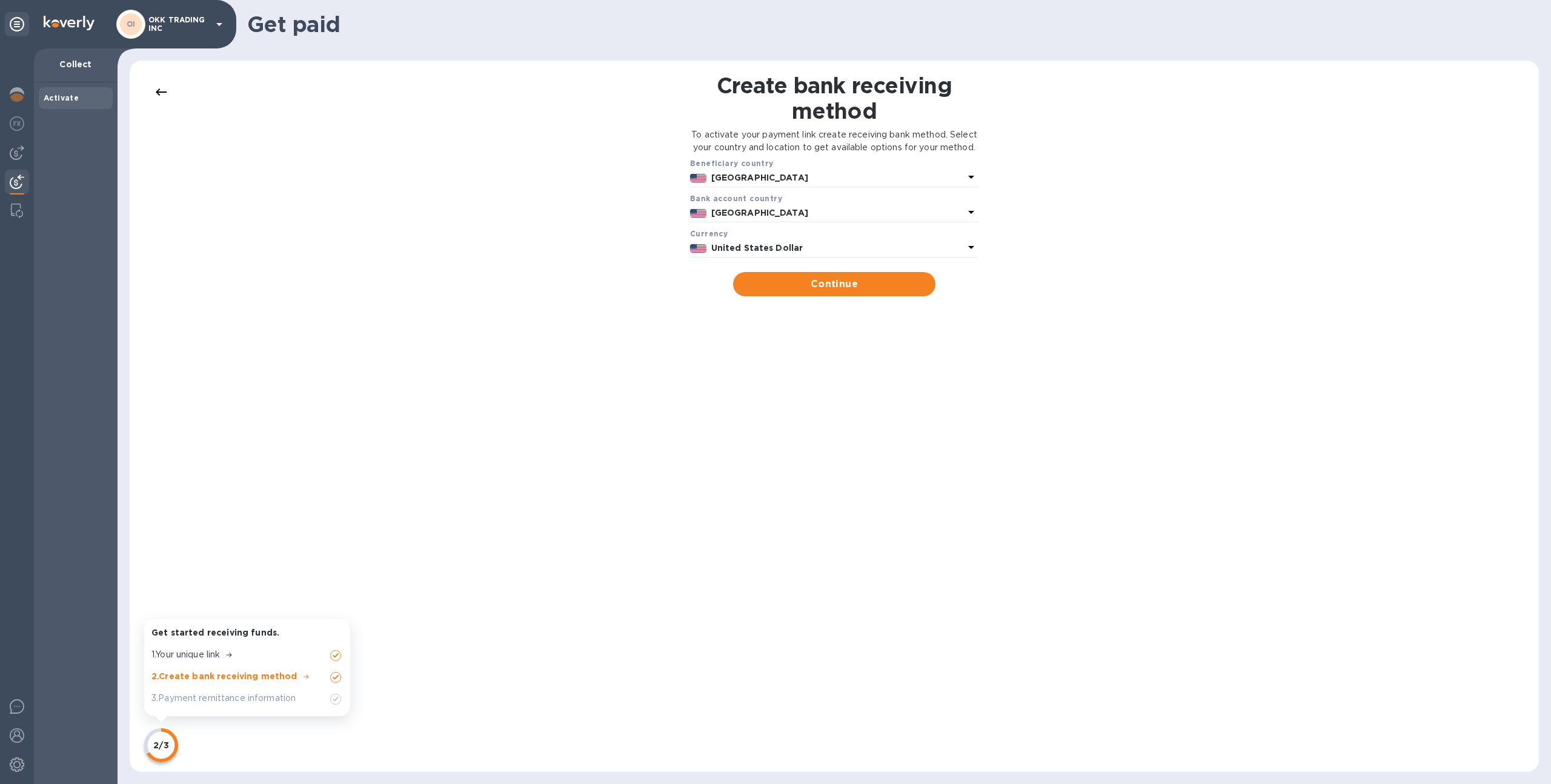
click at [159, 90] on icon at bounding box center [161, 92] width 11 height 7
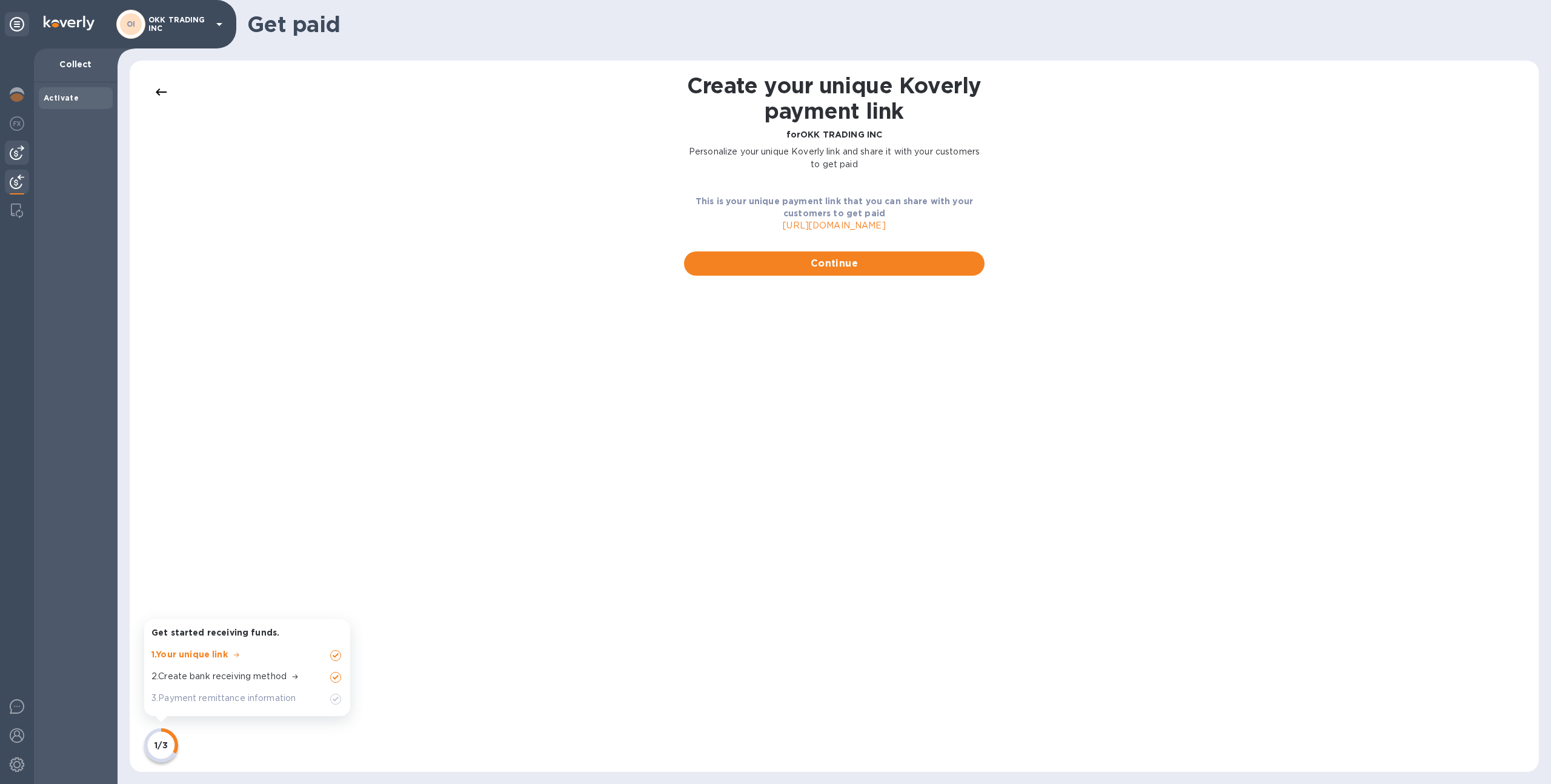
click at [17, 149] on img at bounding box center [17, 152] width 15 height 15
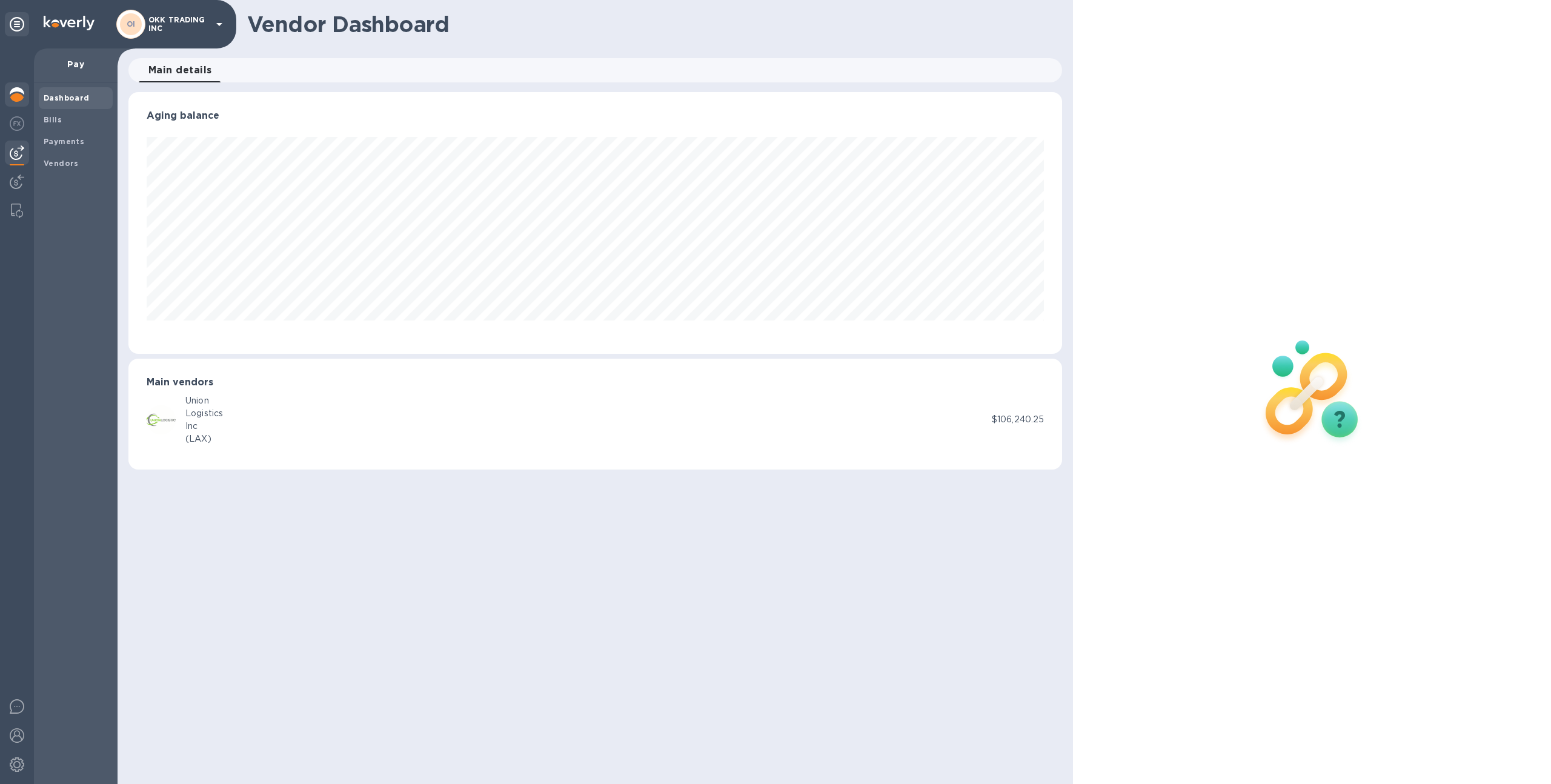
scroll to position [262, 934]
click at [15, 737] on img at bounding box center [17, 735] width 15 height 15
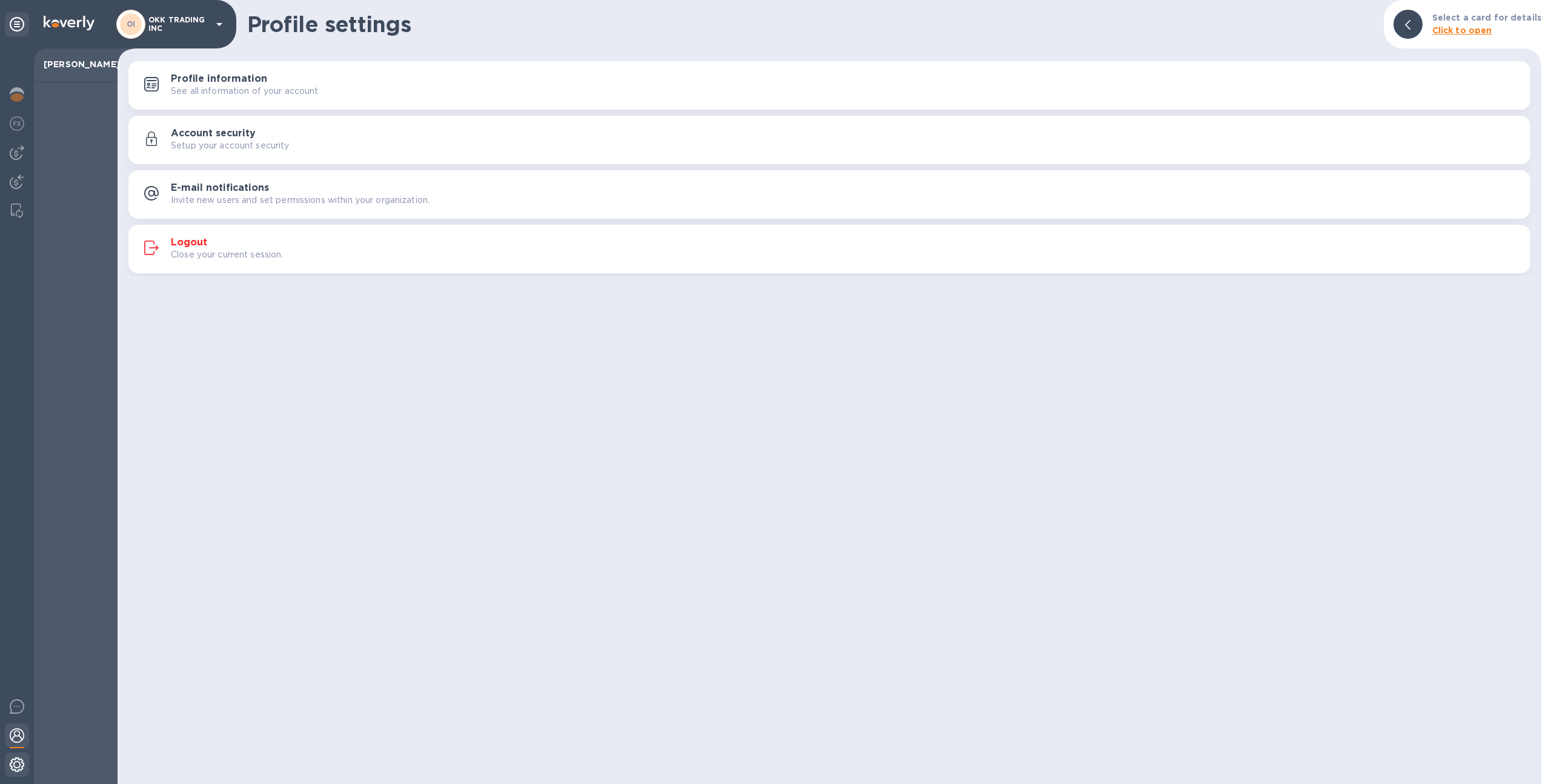
click at [15, 772] on div at bounding box center [17, 766] width 24 height 26
